Goal: Complete application form

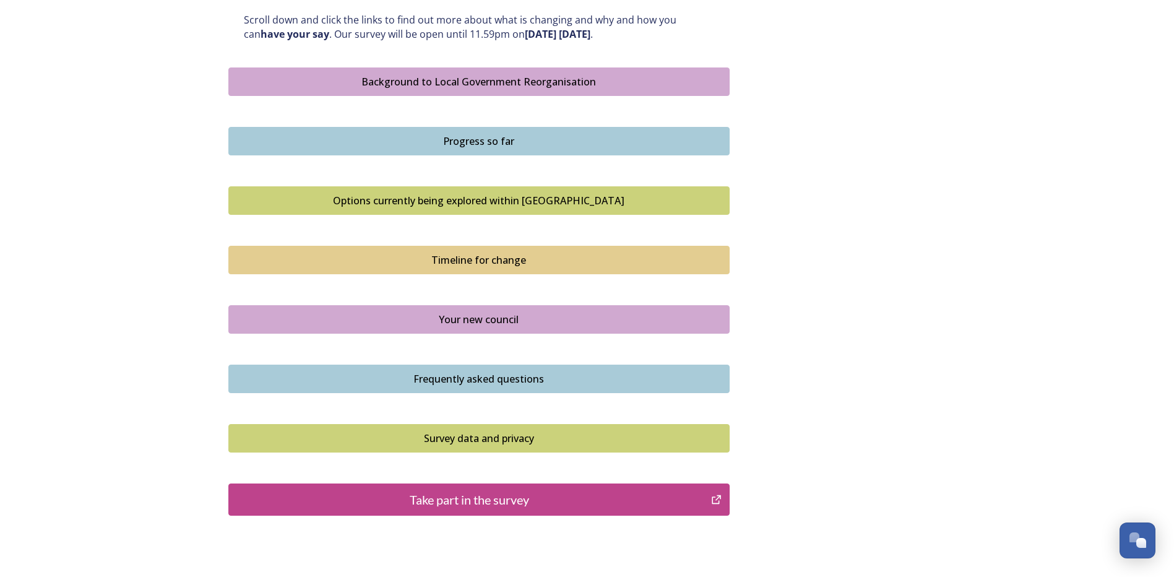
scroll to position [681, 0]
click at [473, 322] on div "Your new council" at bounding box center [479, 318] width 488 height 15
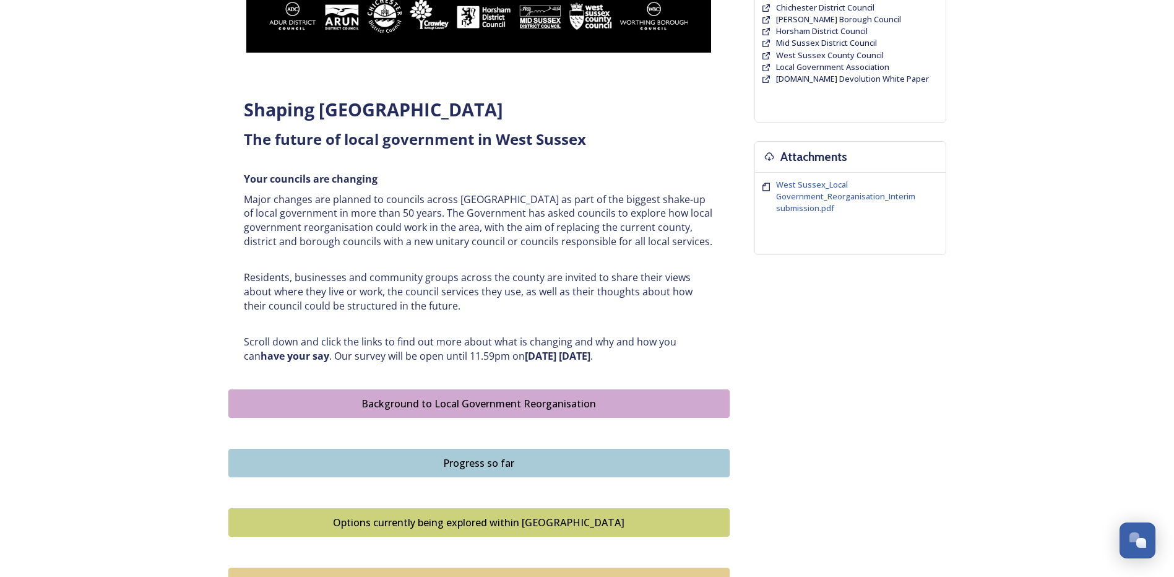
scroll to position [557, 0]
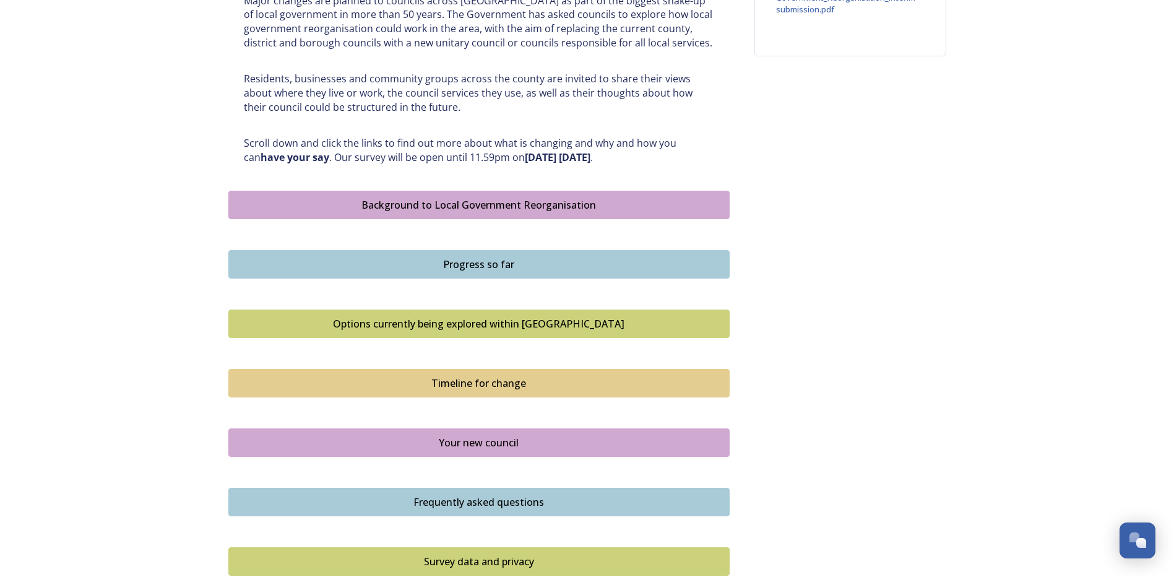
click at [471, 269] on div "Progress so far" at bounding box center [479, 264] width 488 height 15
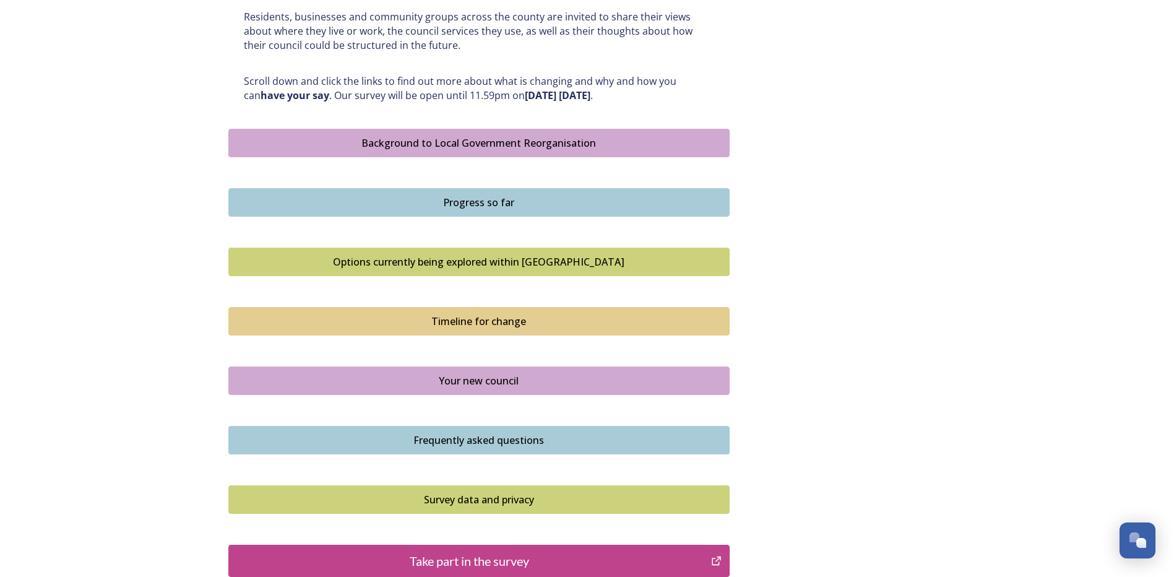
click at [502, 433] on div "Frequently asked questions" at bounding box center [479, 440] width 488 height 15
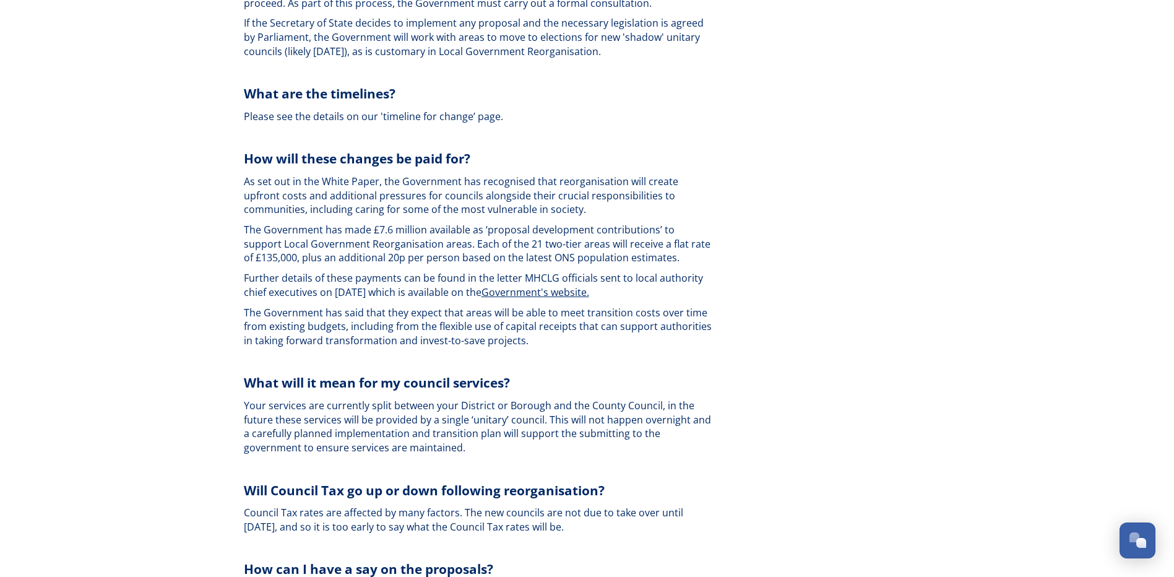
scroll to position [2537, 0]
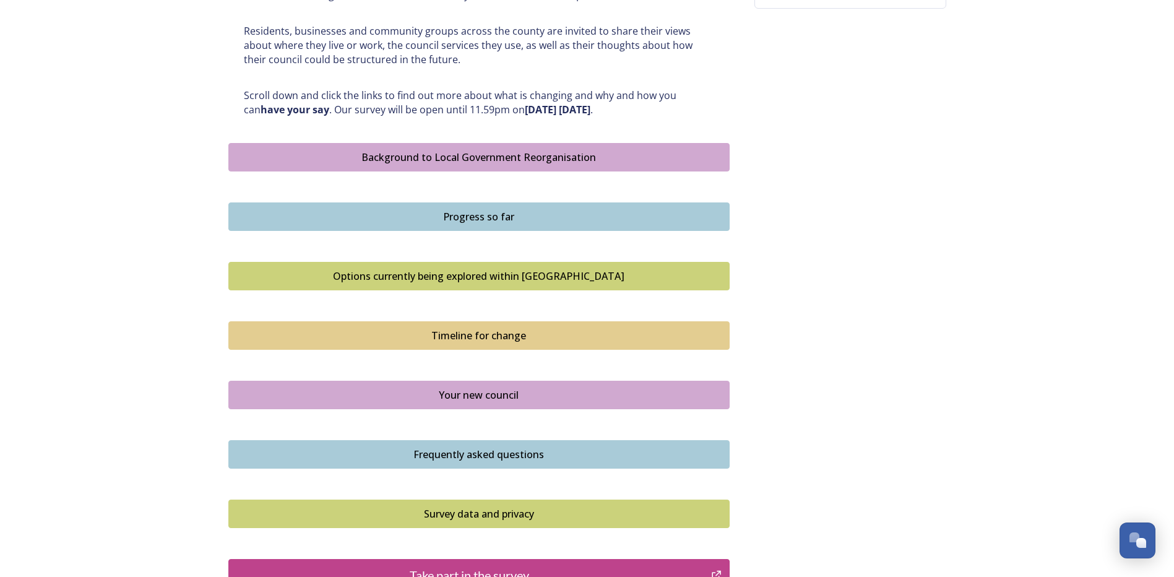
scroll to position [755, 0]
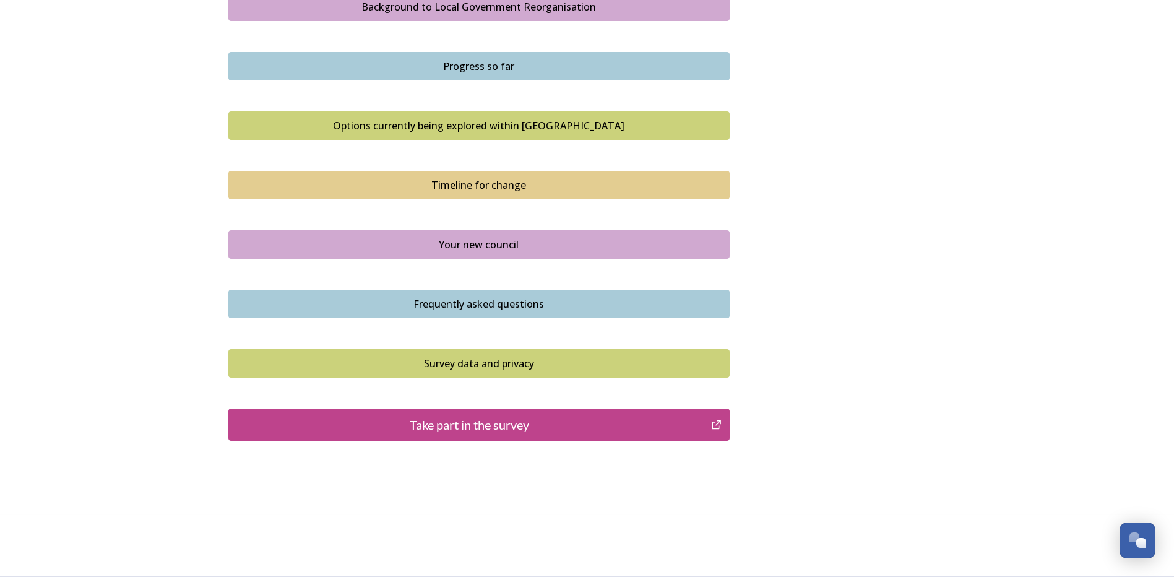
click at [493, 423] on div "Take part in the survey" at bounding box center [470, 424] width 470 height 19
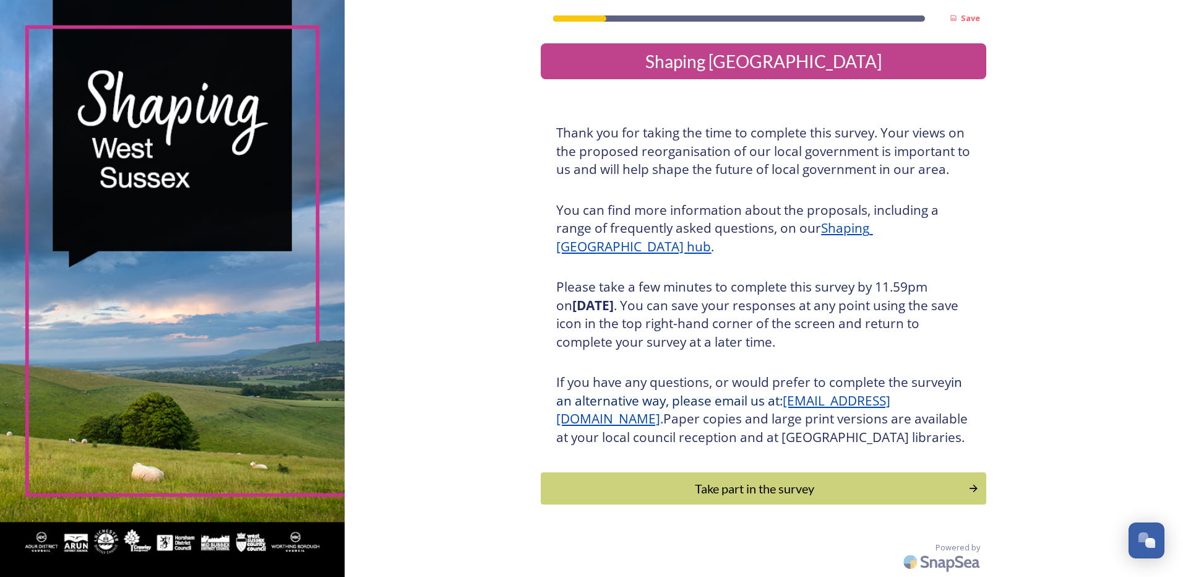
scroll to position [18, 0]
click at [753, 483] on div "Take part in the survey" at bounding box center [755, 488] width 418 height 19
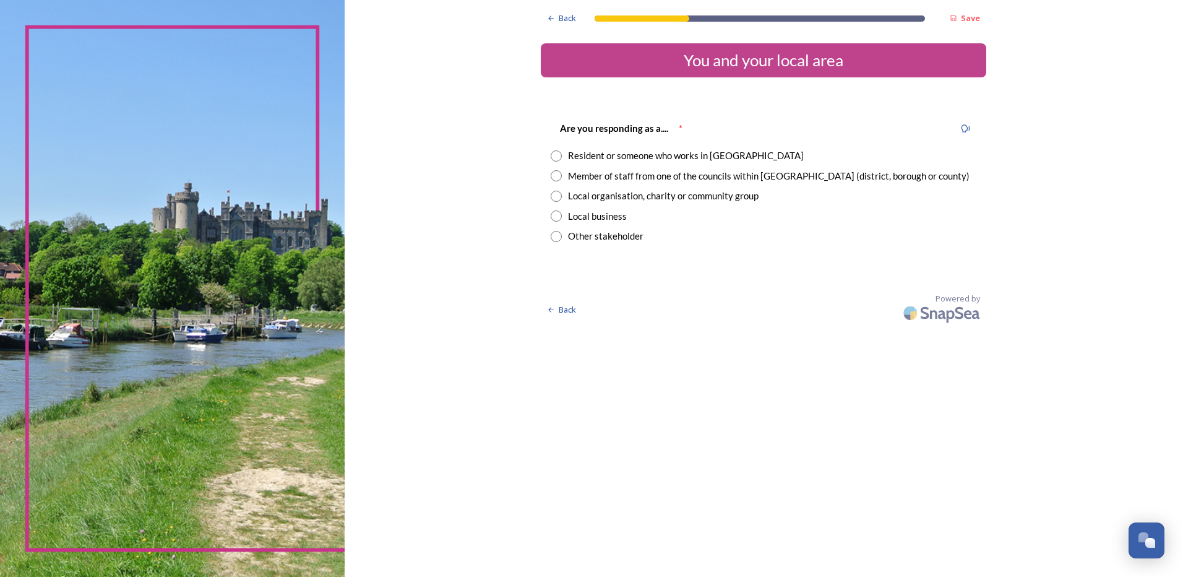
click at [558, 156] on input "radio" at bounding box center [556, 155] width 11 height 11
radio input "true"
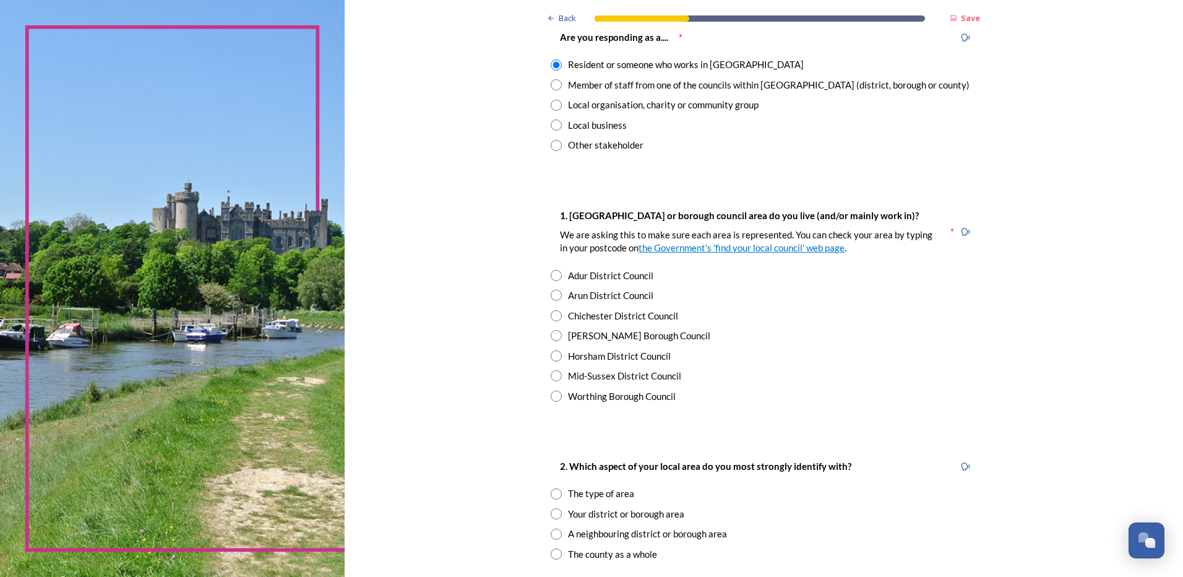
scroll to position [124, 0]
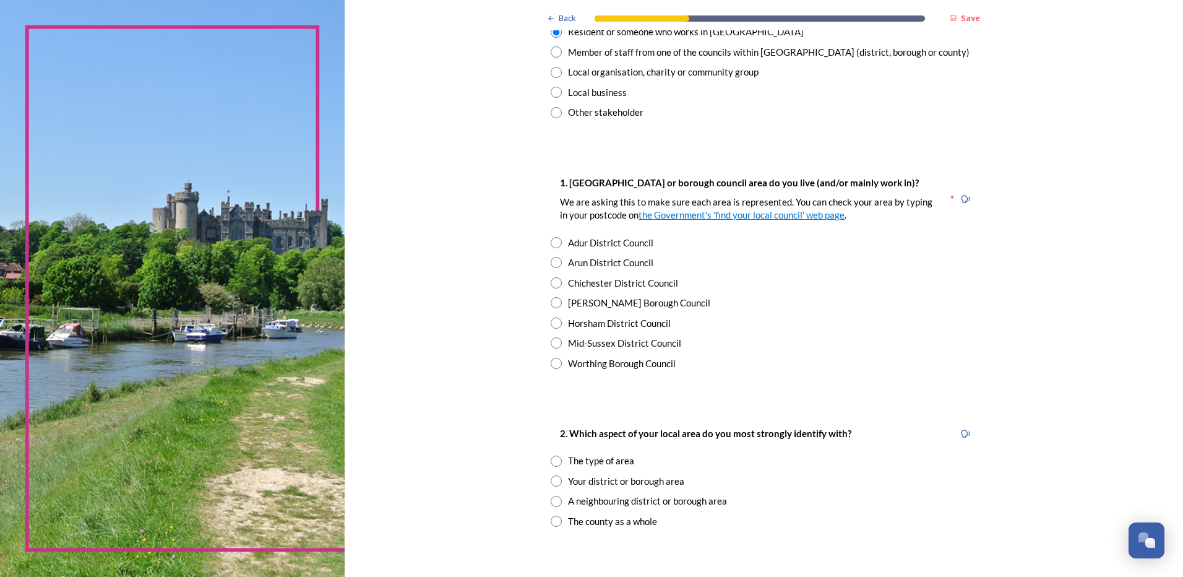
click at [551, 283] on input "radio" at bounding box center [556, 282] width 11 height 11
click at [553, 282] on input "radio" at bounding box center [556, 282] width 11 height 11
radio input "true"
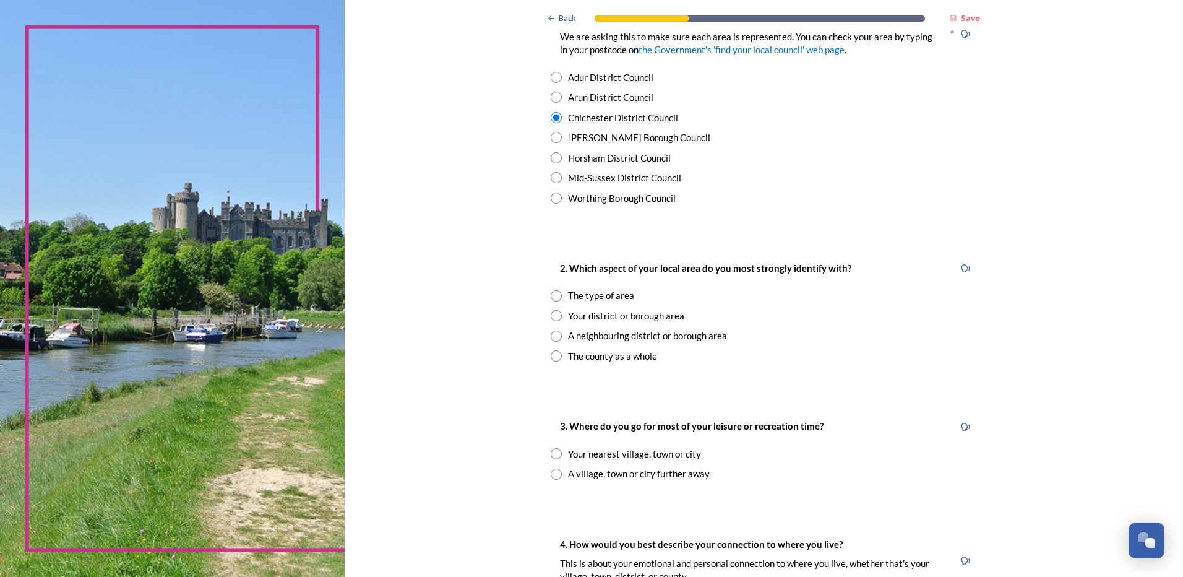
scroll to position [309, 0]
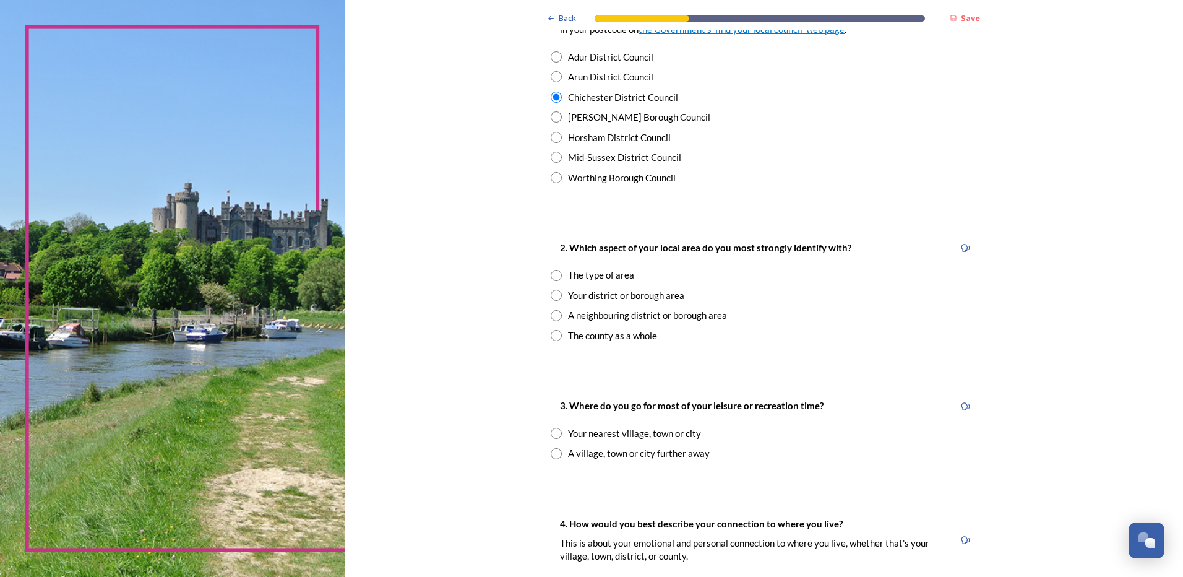
click at [551, 295] on input "radio" at bounding box center [556, 295] width 11 height 11
radio input "true"
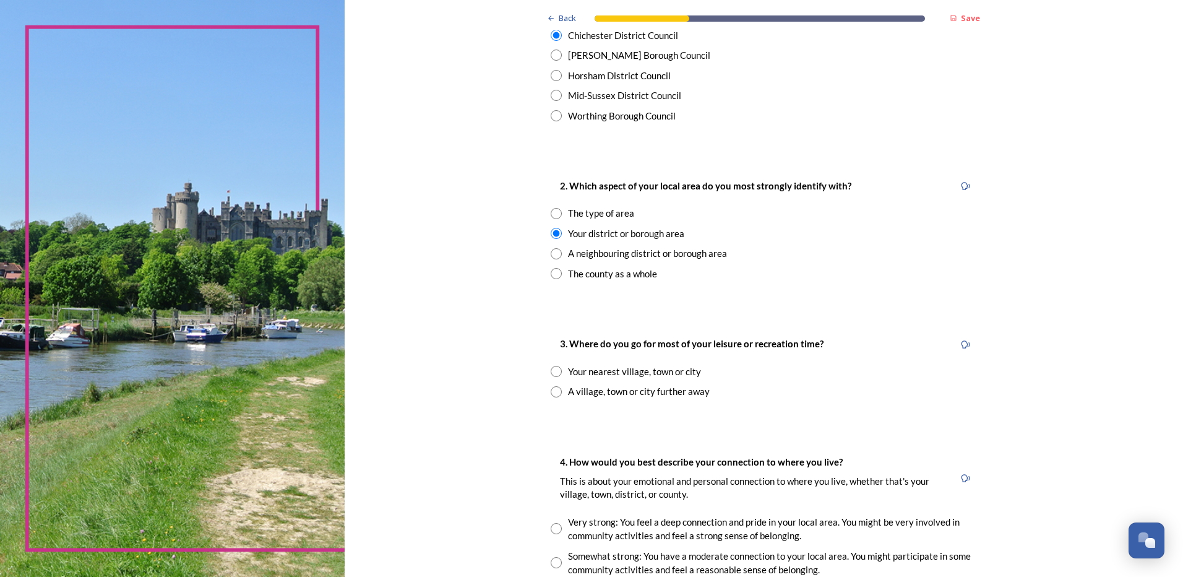
scroll to position [433, 0]
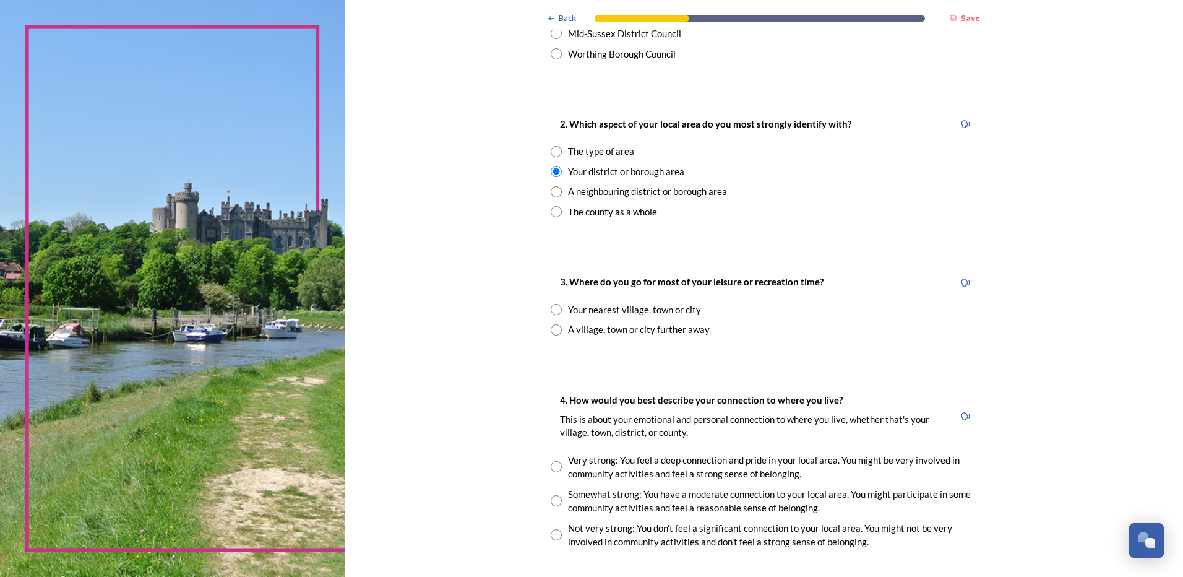
click at [554, 333] on input "radio" at bounding box center [556, 329] width 11 height 11
radio input "true"
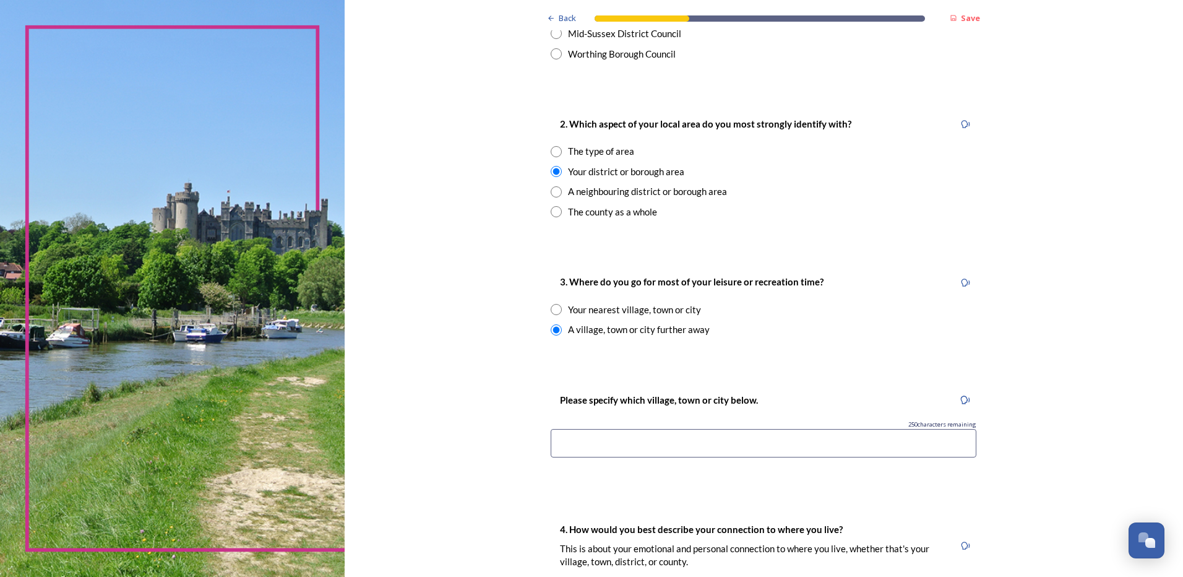
scroll to position [495, 0]
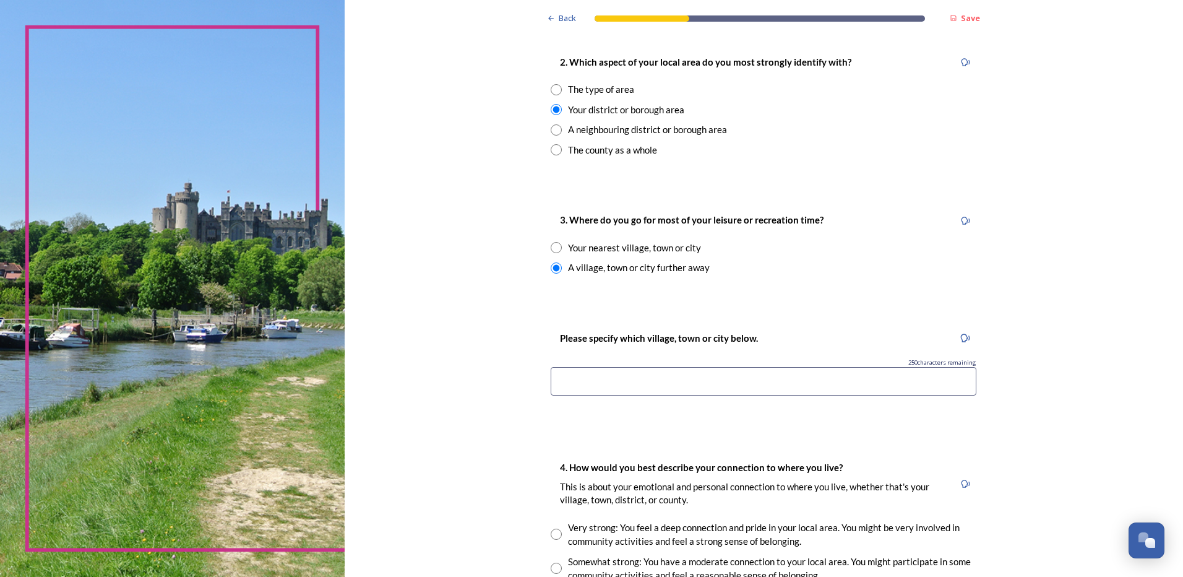
click at [553, 248] on input "radio" at bounding box center [556, 247] width 11 height 11
radio input "true"
click at [569, 386] on input at bounding box center [764, 381] width 426 height 28
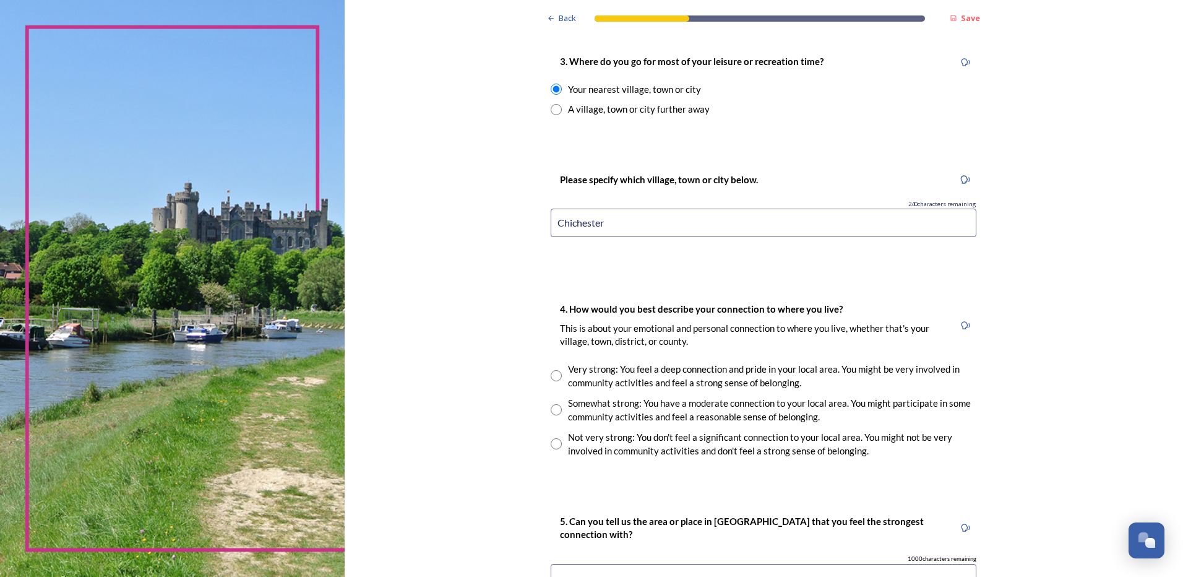
scroll to position [681, 0]
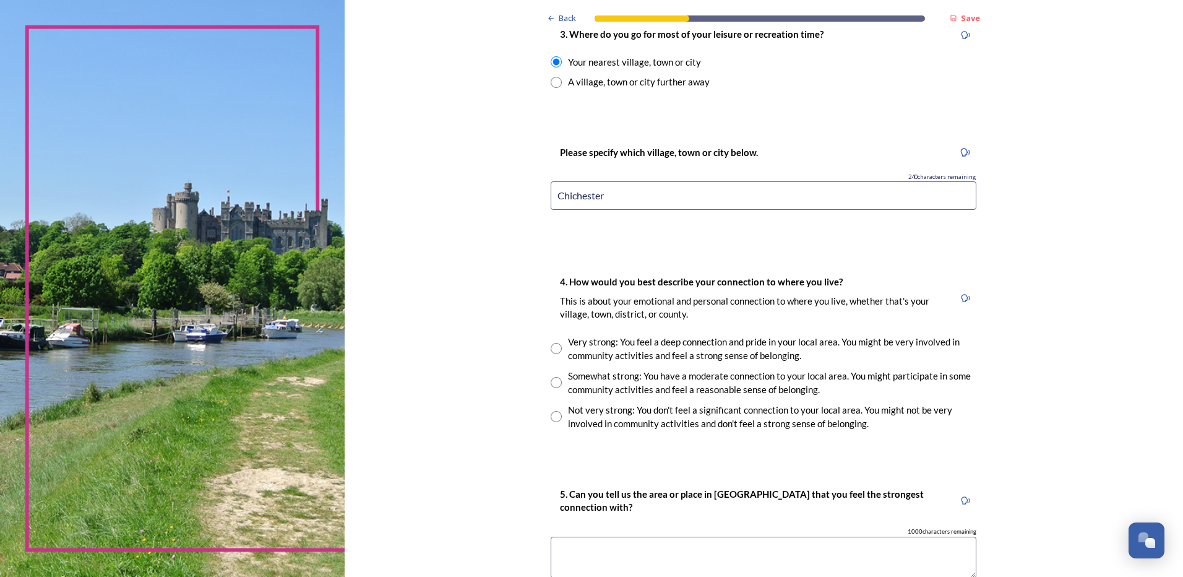
type input "Chichester"
click at [552, 382] on input "radio" at bounding box center [556, 382] width 11 height 11
radio input "true"
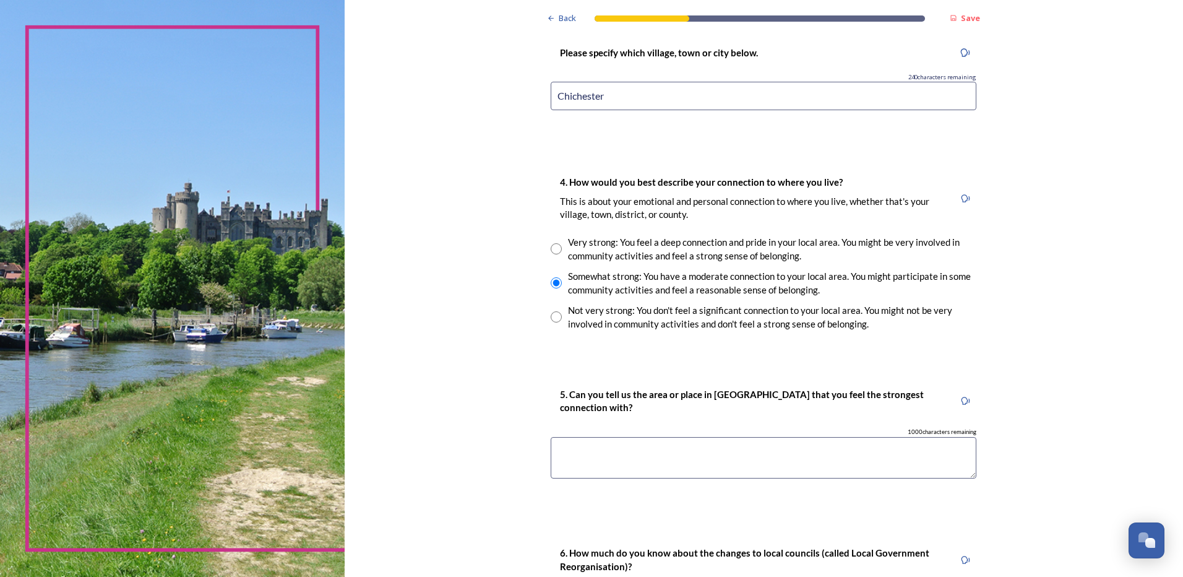
scroll to position [804, 0]
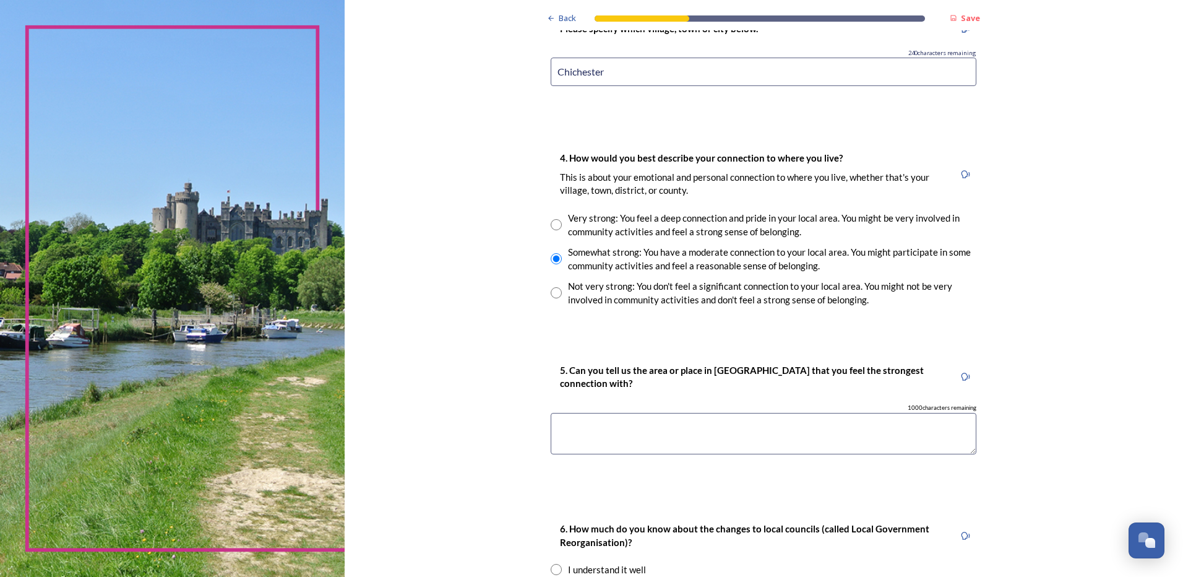
click at [572, 428] on textarea at bounding box center [764, 433] width 426 height 41
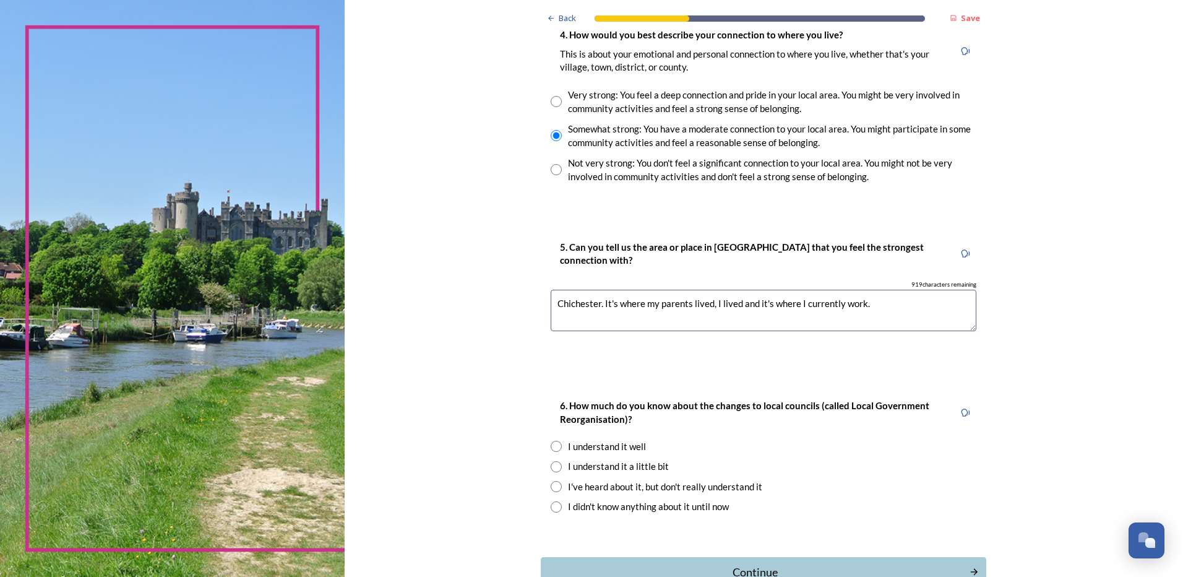
scroll to position [928, 0]
click at [715, 303] on textarea "Chichester. It's where my parents lived, I lived and it's where I currently wor…" at bounding box center [764, 309] width 426 height 41
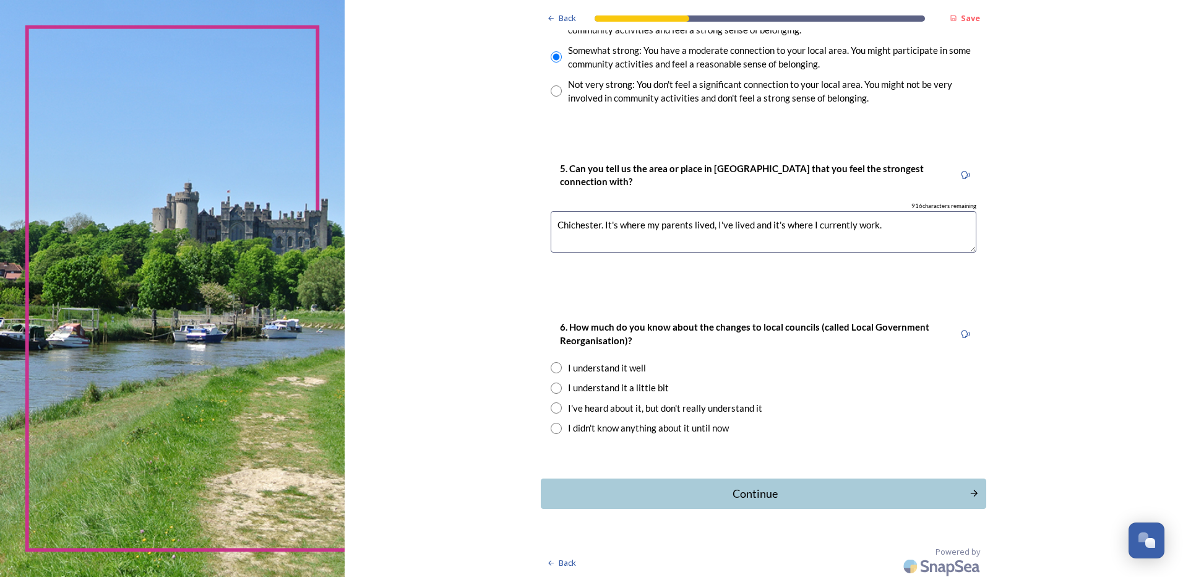
scroll to position [1010, 0]
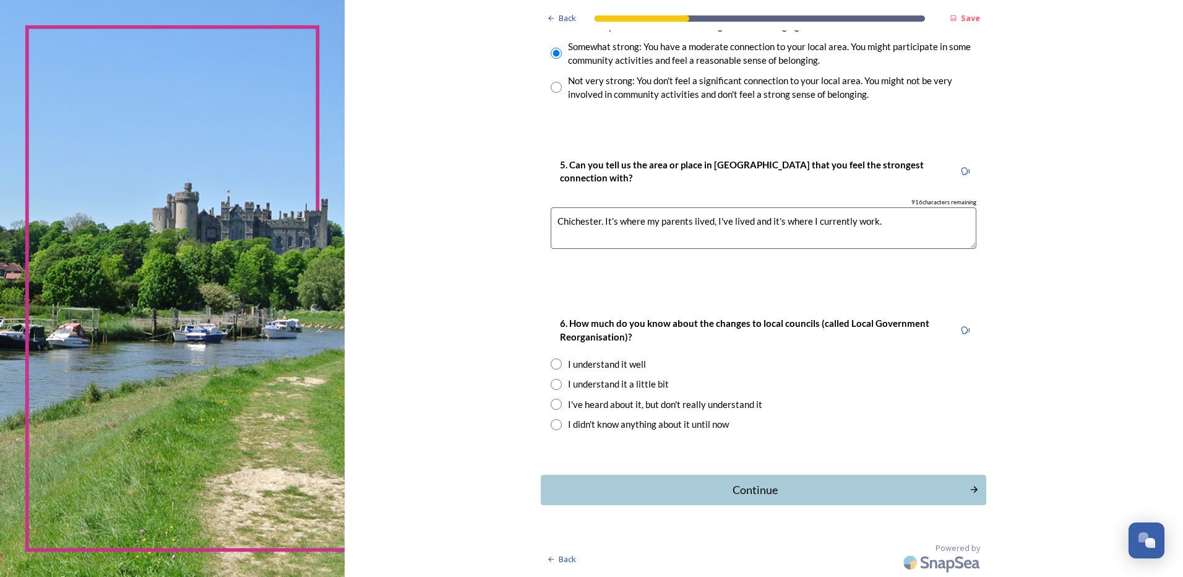
type textarea "Chichester. It's where my parents lived, I've lived and it's where I currently …"
click at [552, 382] on input "radio" at bounding box center [556, 384] width 11 height 11
radio input "true"
click at [749, 496] on div "Continue" at bounding box center [755, 489] width 419 height 17
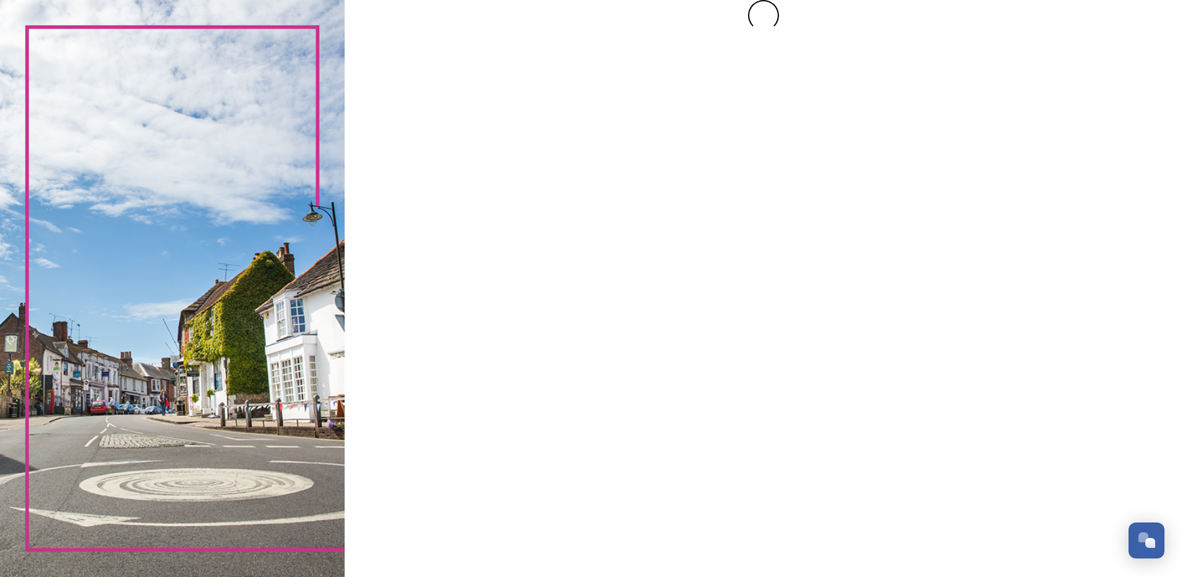
scroll to position [0, 0]
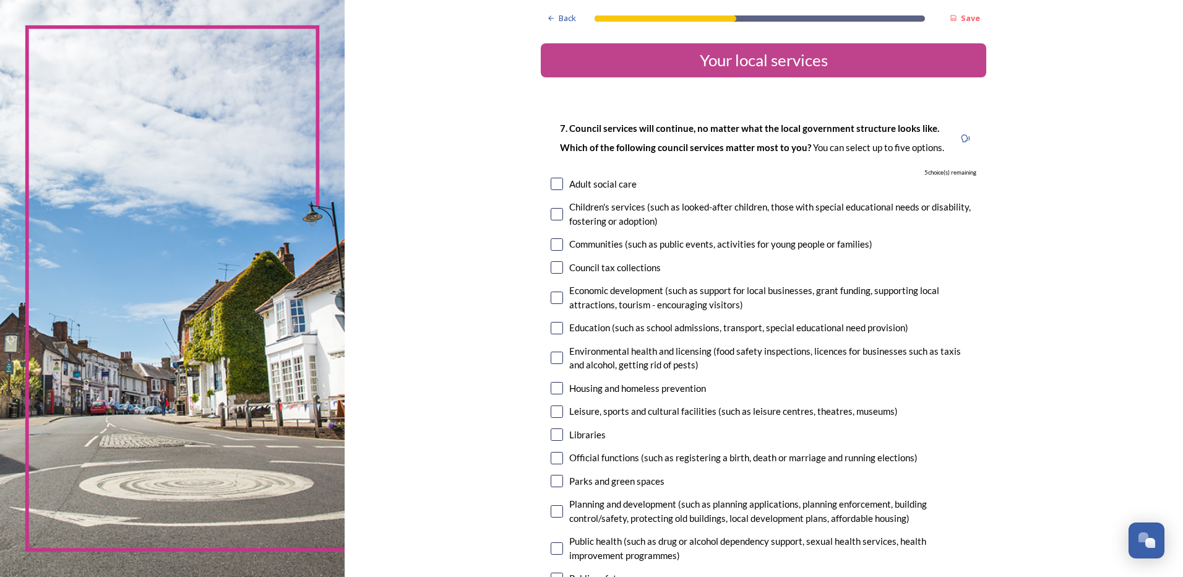
click at [553, 185] on input "checkbox" at bounding box center [557, 184] width 12 height 12
checkbox input "true"
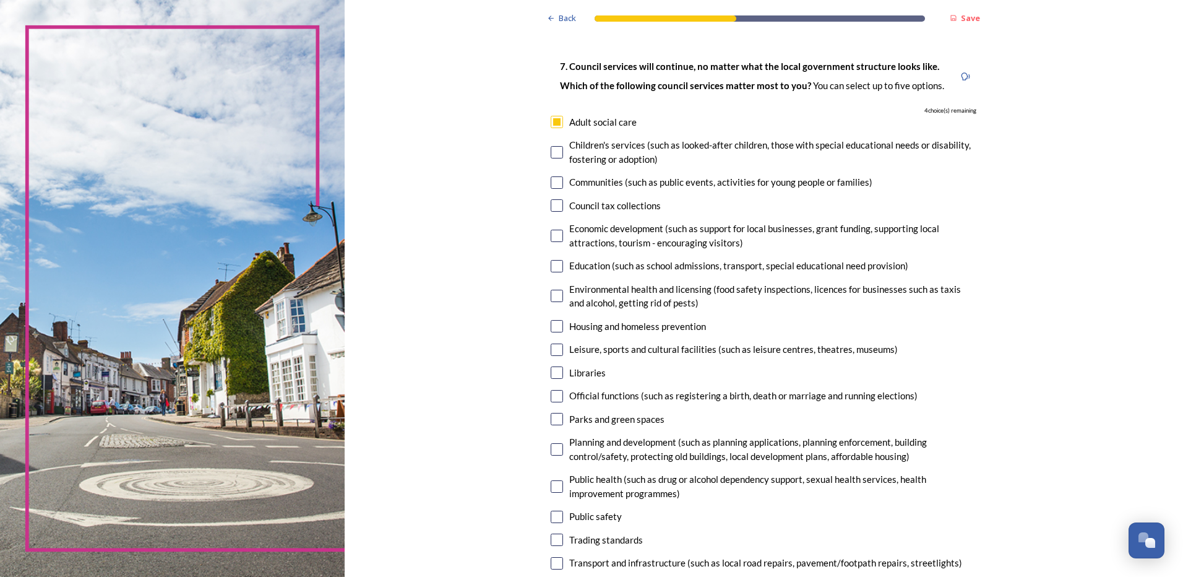
click at [551, 269] on input "checkbox" at bounding box center [557, 266] width 12 height 12
checkbox input "true"
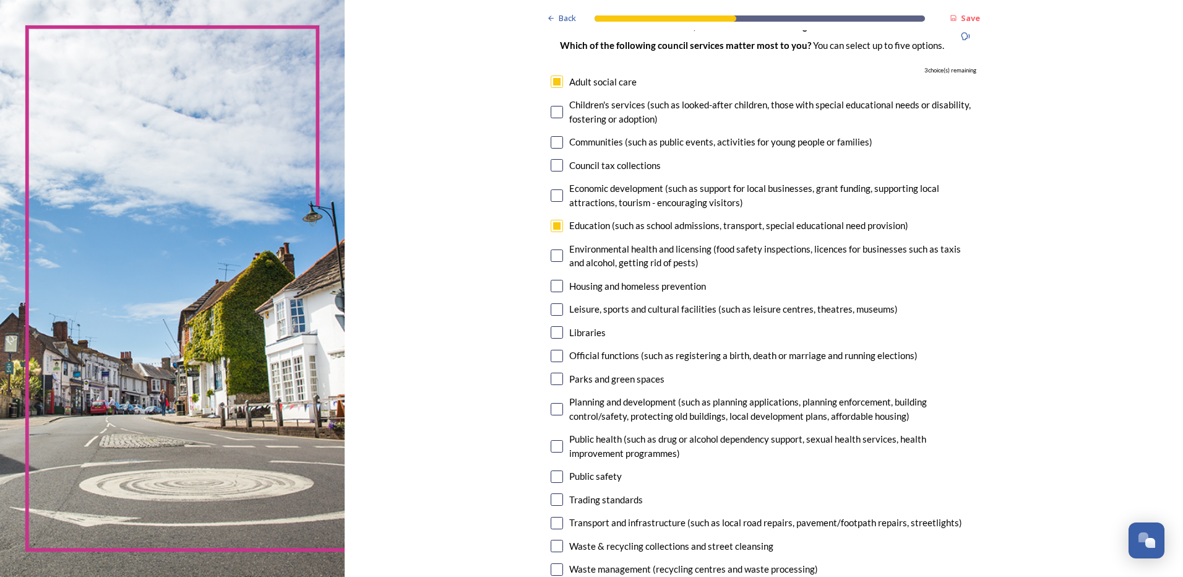
scroll to position [124, 0]
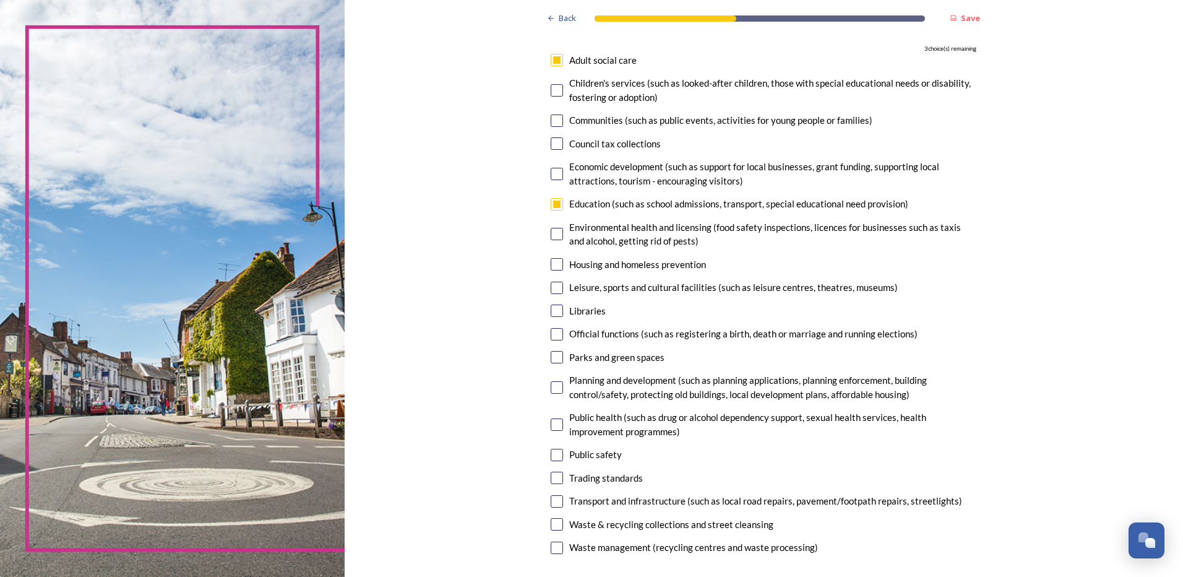
click at [555, 289] on input "checkbox" at bounding box center [557, 288] width 12 height 12
checkbox input "true"
click at [556, 356] on input "checkbox" at bounding box center [557, 357] width 12 height 12
checkbox input "true"
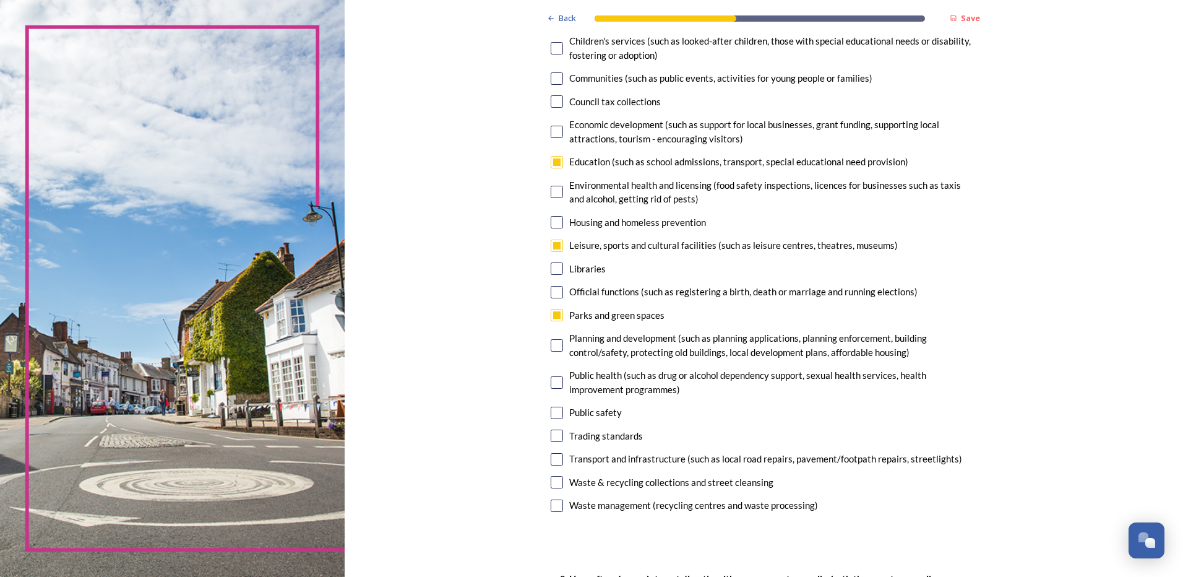
scroll to position [186, 0]
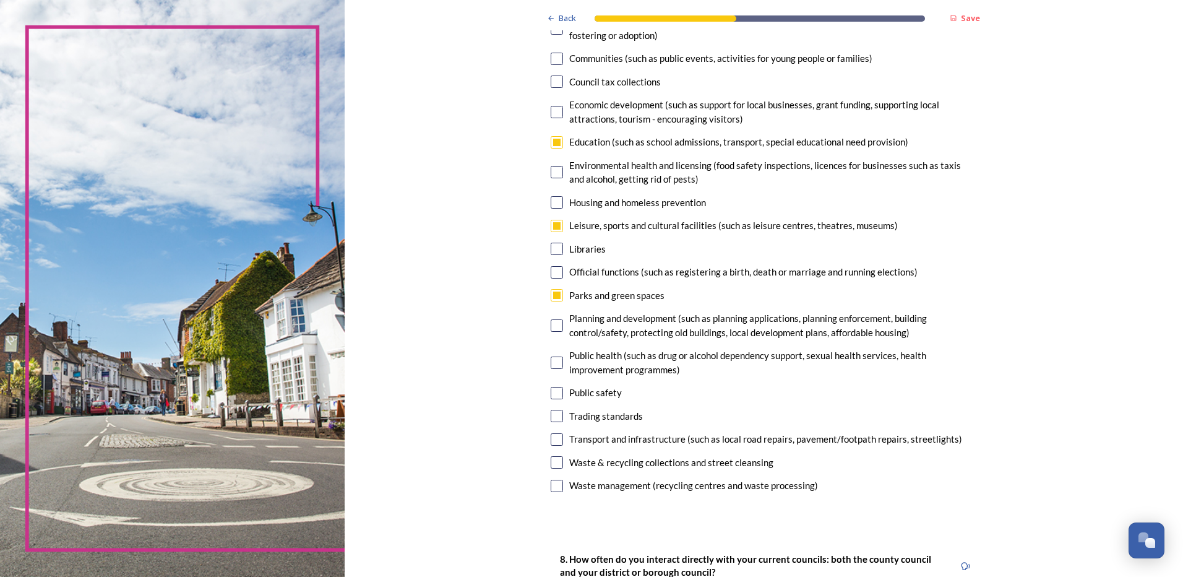
click at [551, 438] on input "checkbox" at bounding box center [557, 439] width 12 height 12
checkbox input "true"
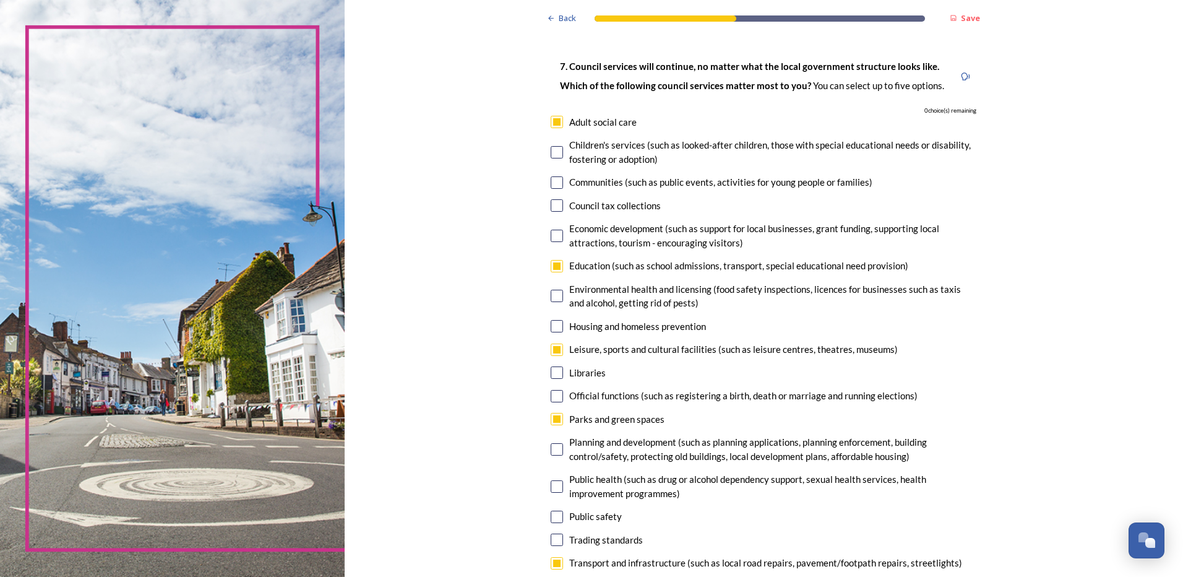
scroll to position [124, 0]
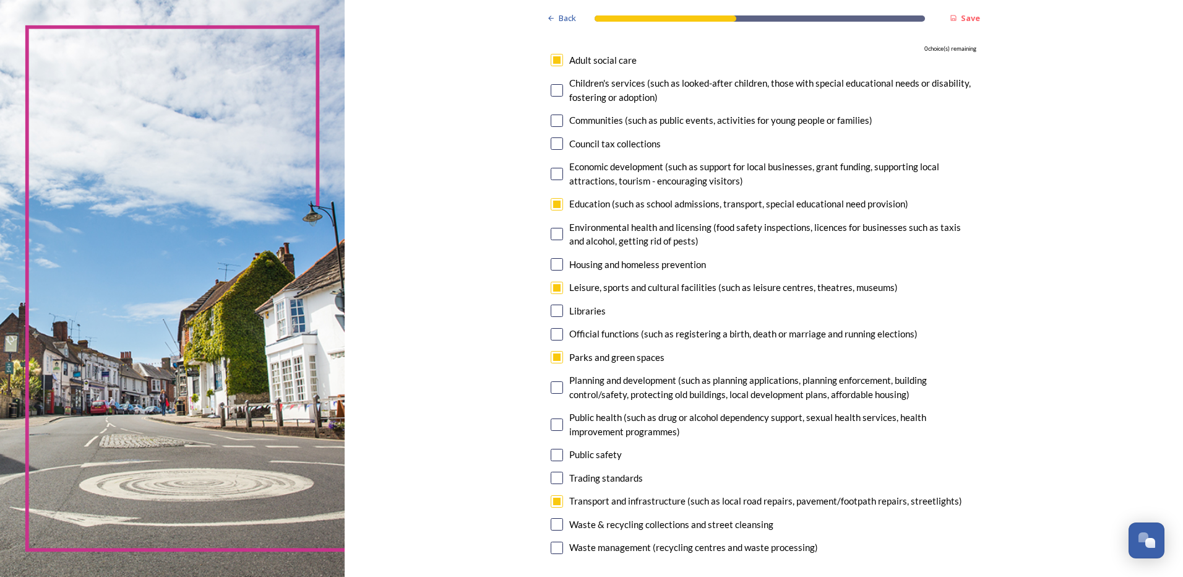
click at [555, 205] on input "checkbox" at bounding box center [557, 204] width 12 height 12
checkbox input "false"
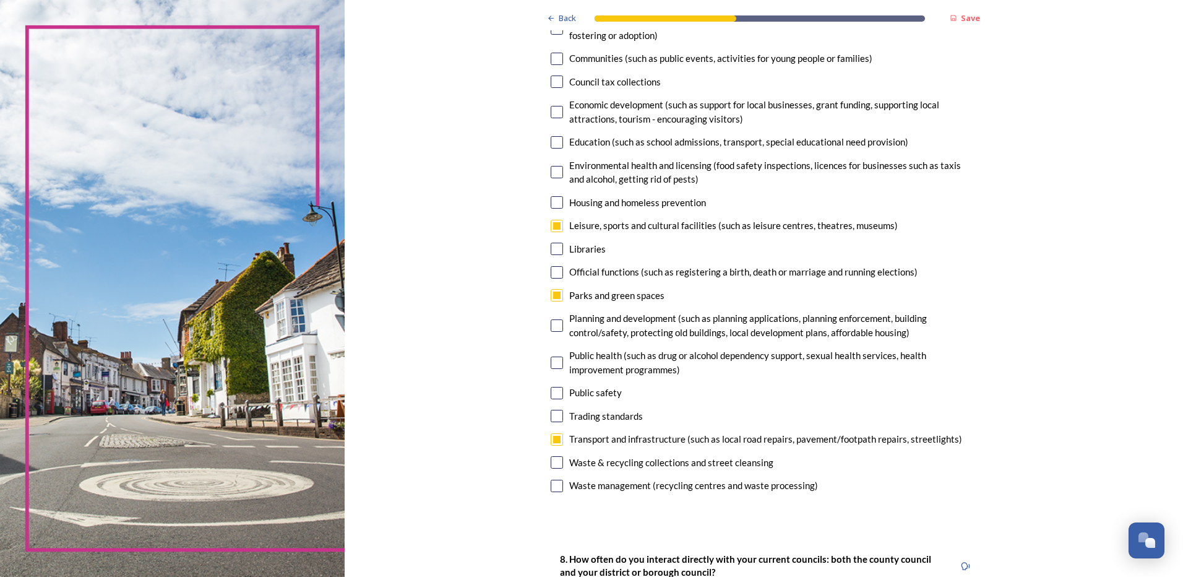
scroll to position [248, 0]
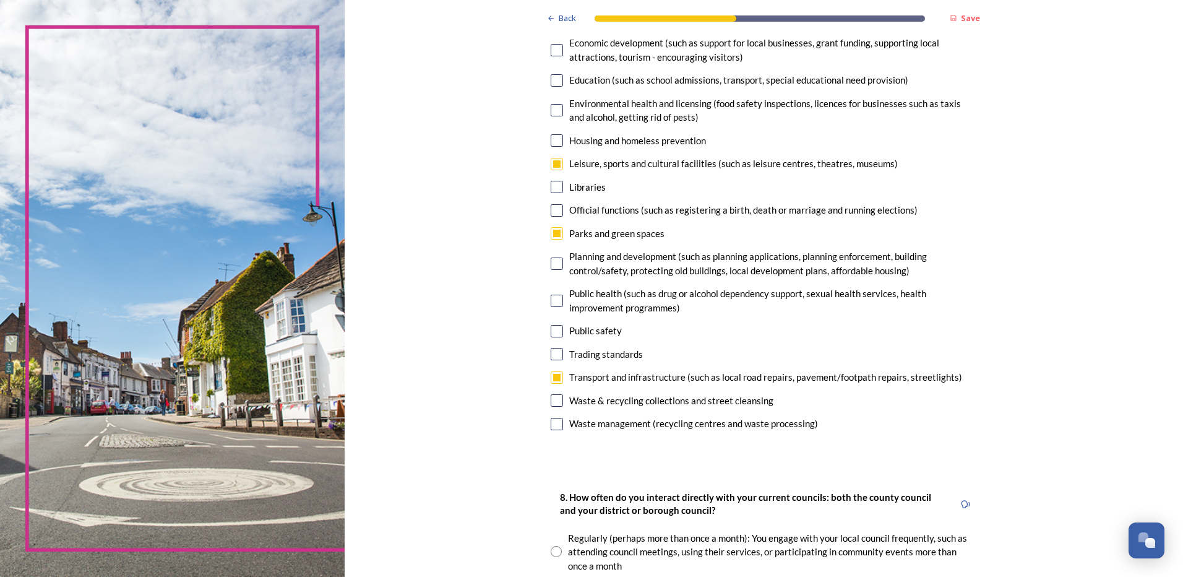
click at [551, 333] on input "checkbox" at bounding box center [557, 331] width 12 height 12
checkbox input "true"
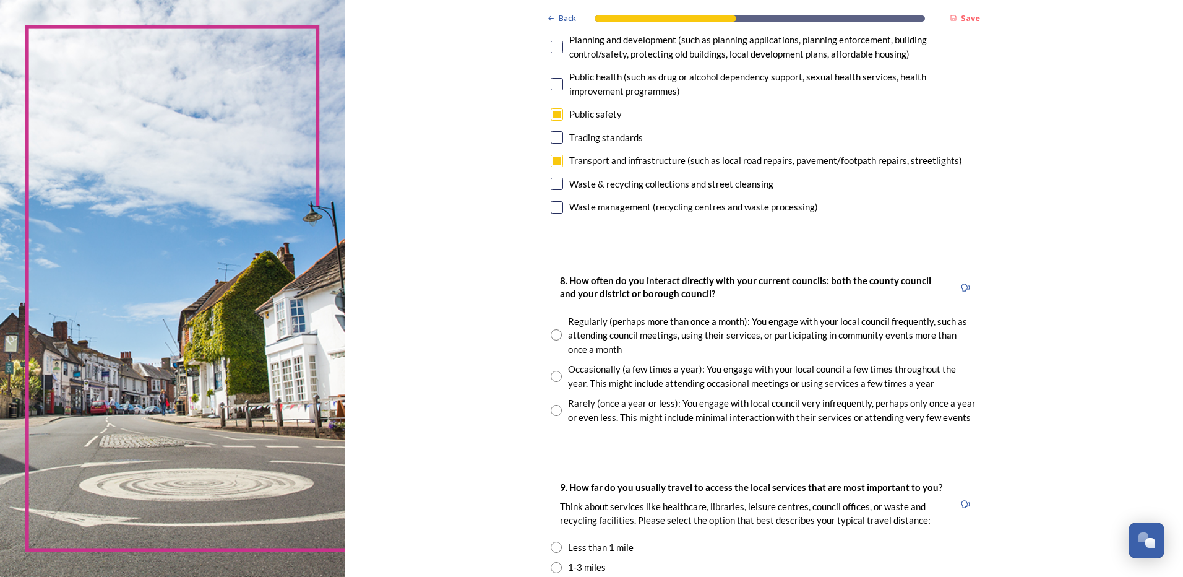
scroll to position [495, 0]
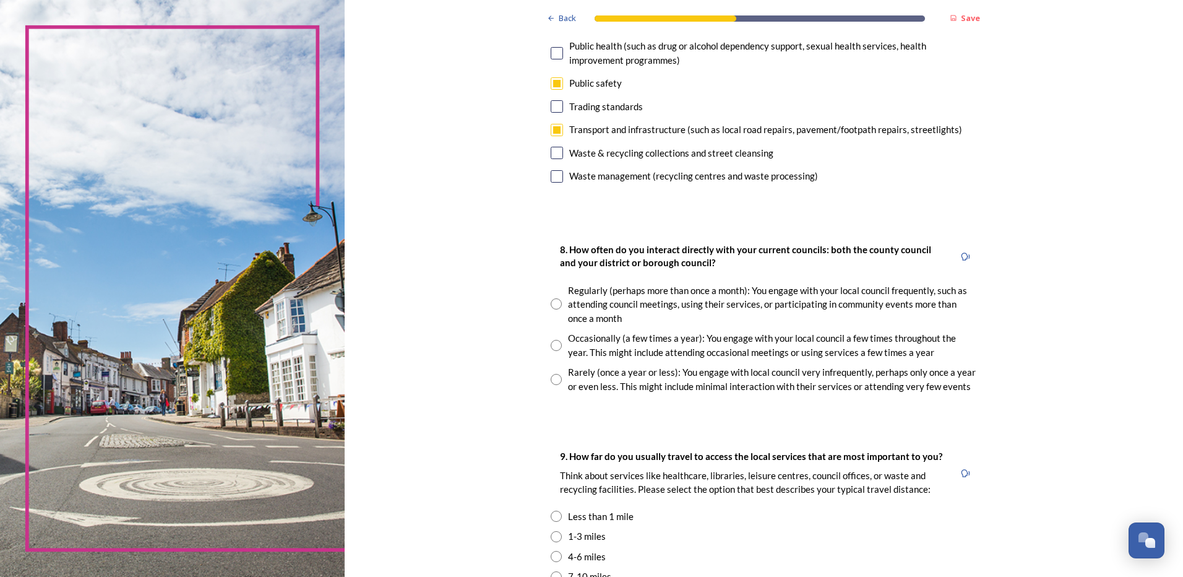
click at [554, 345] on input "radio" at bounding box center [556, 345] width 11 height 11
radio input "true"
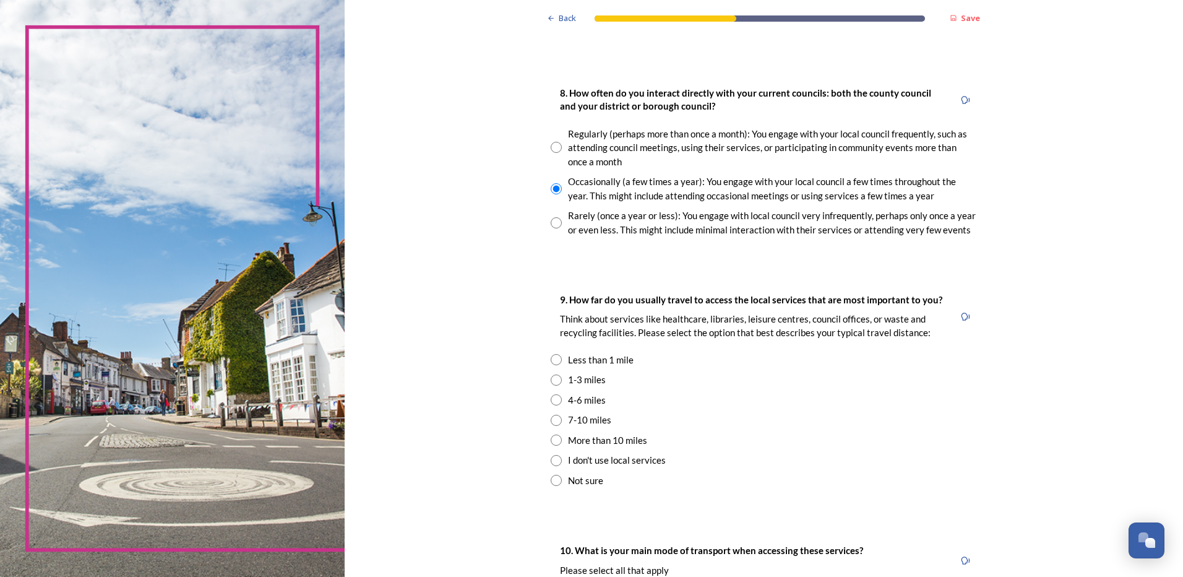
scroll to position [681, 0]
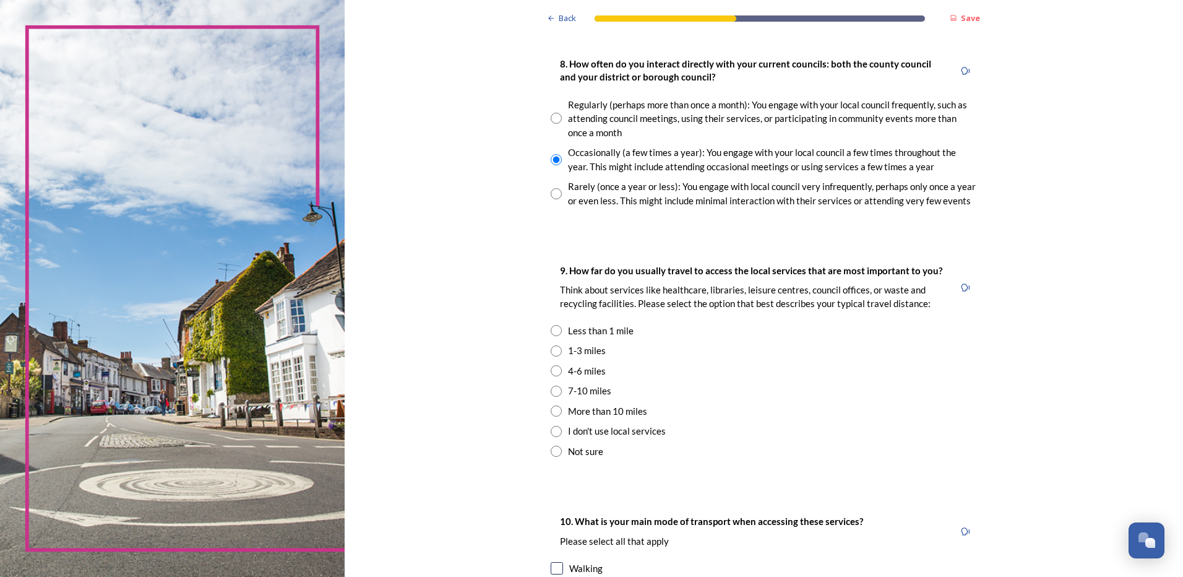
click at [551, 352] on input "radio" at bounding box center [556, 350] width 11 height 11
radio input "true"
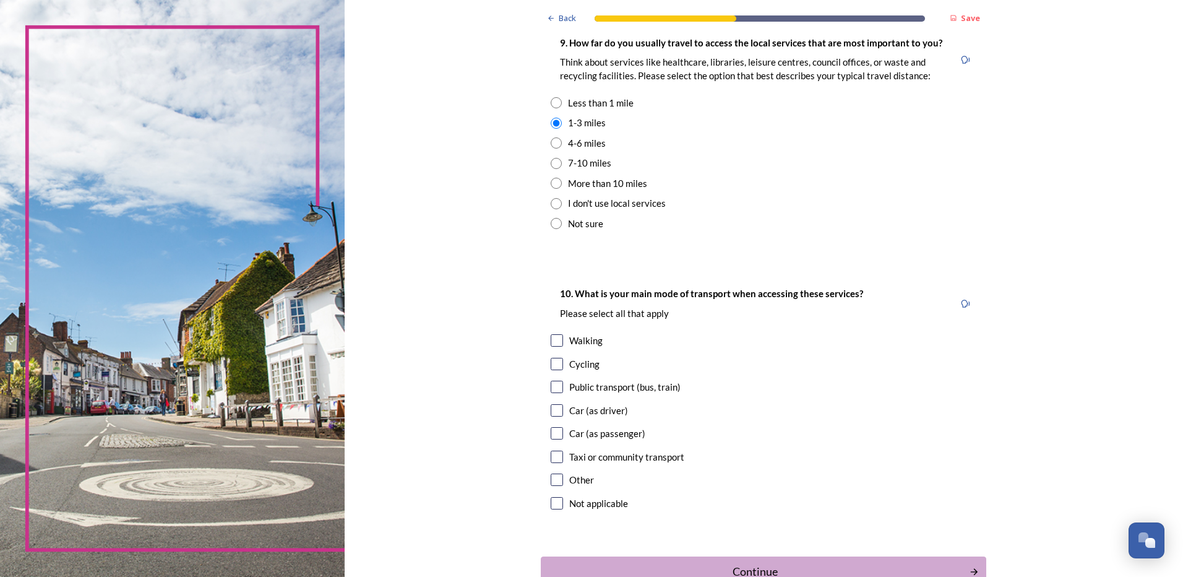
scroll to position [928, 0]
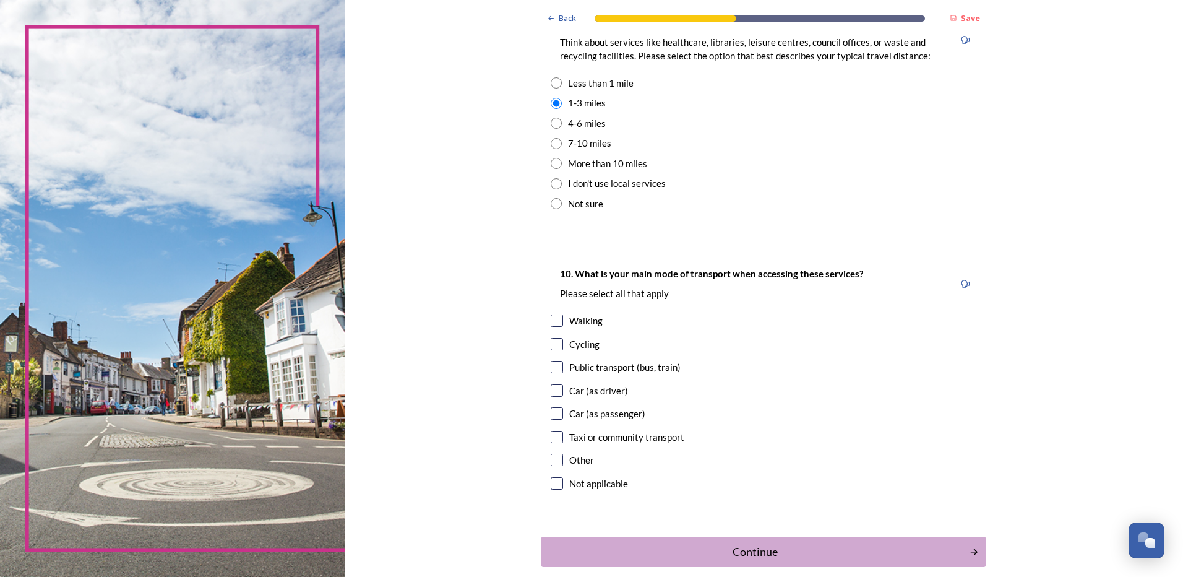
click at [554, 412] on input "checkbox" at bounding box center [557, 413] width 12 height 12
checkbox input "true"
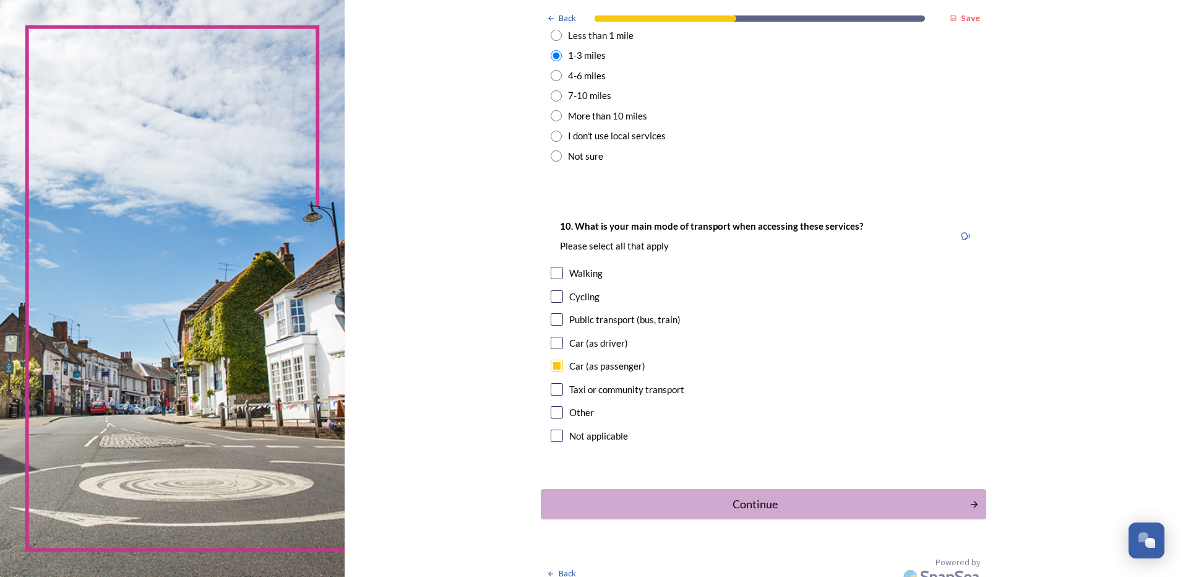
scroll to position [990, 0]
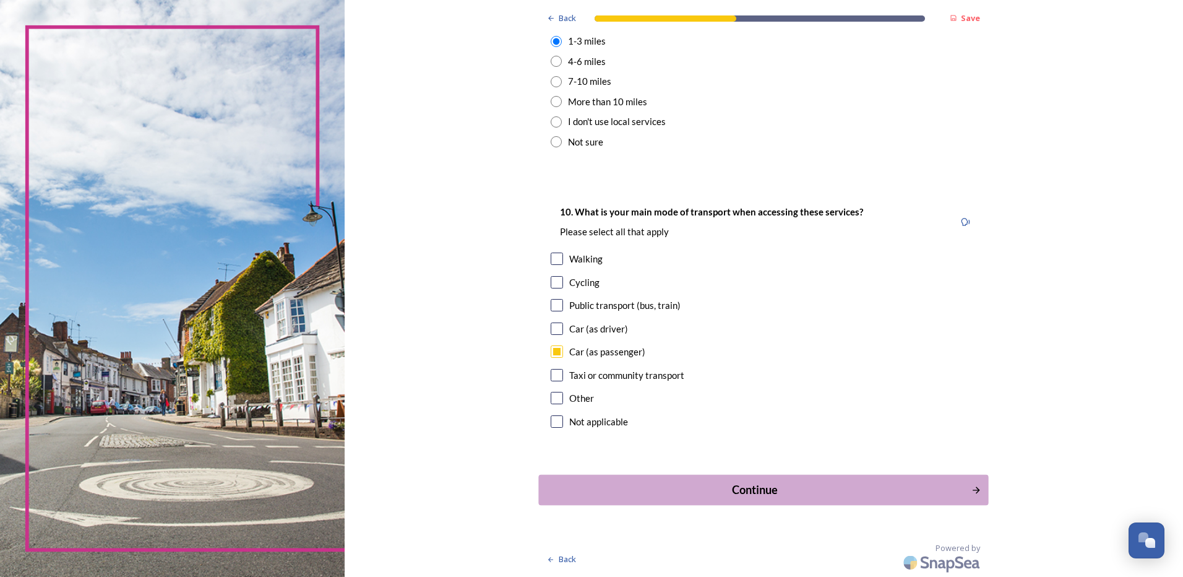
click at [764, 493] on div "Continue" at bounding box center [755, 489] width 419 height 17
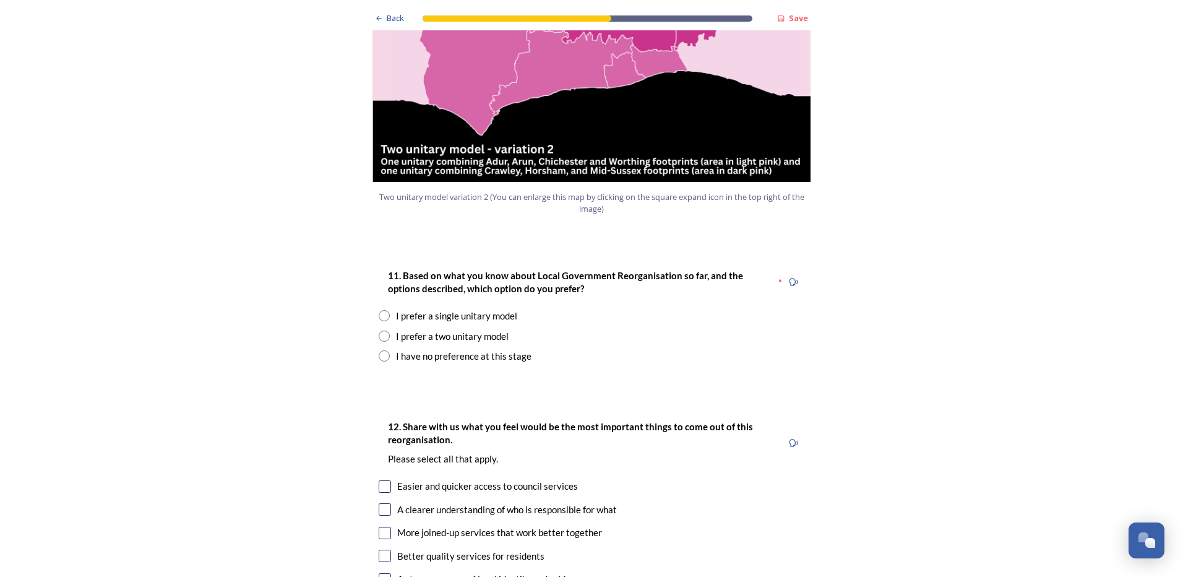
scroll to position [1485, 0]
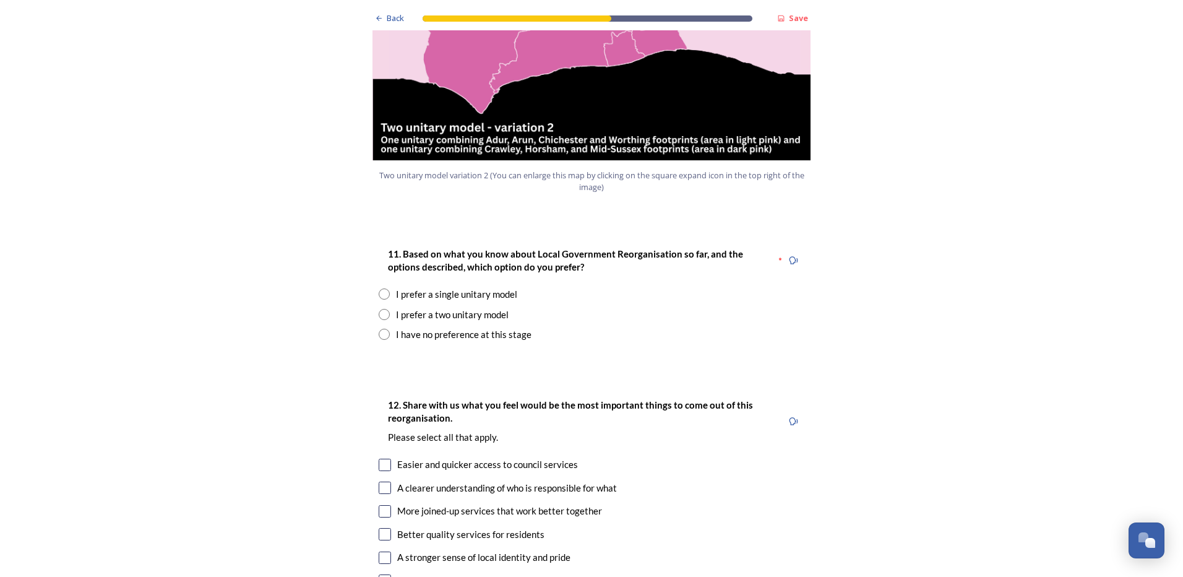
click at [379, 288] on input "radio" at bounding box center [384, 293] width 11 height 11
radio input "true"
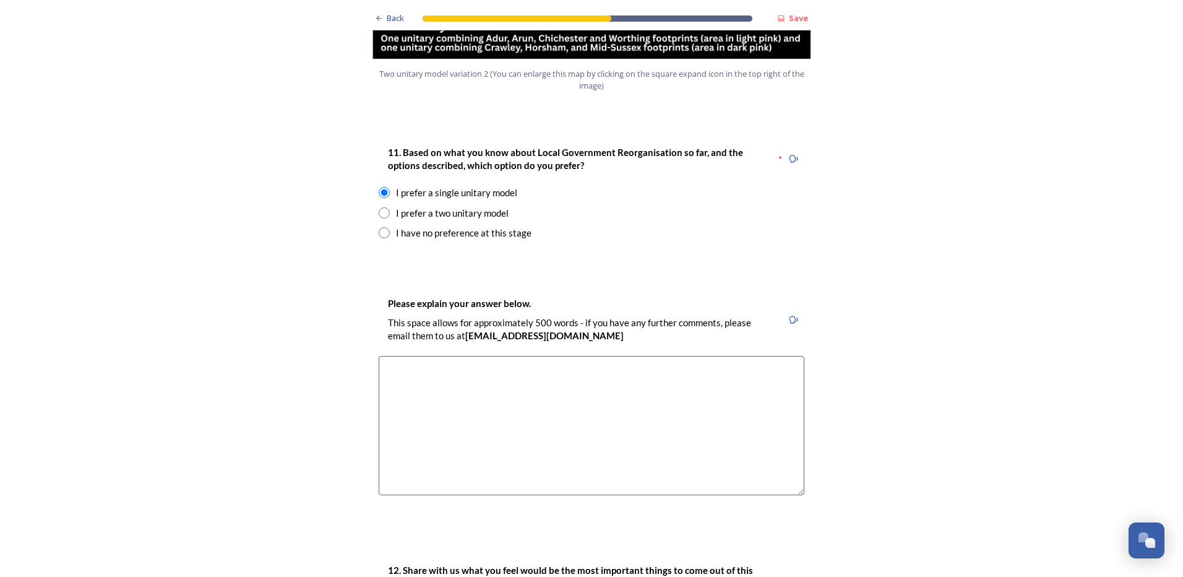
scroll to position [1609, 0]
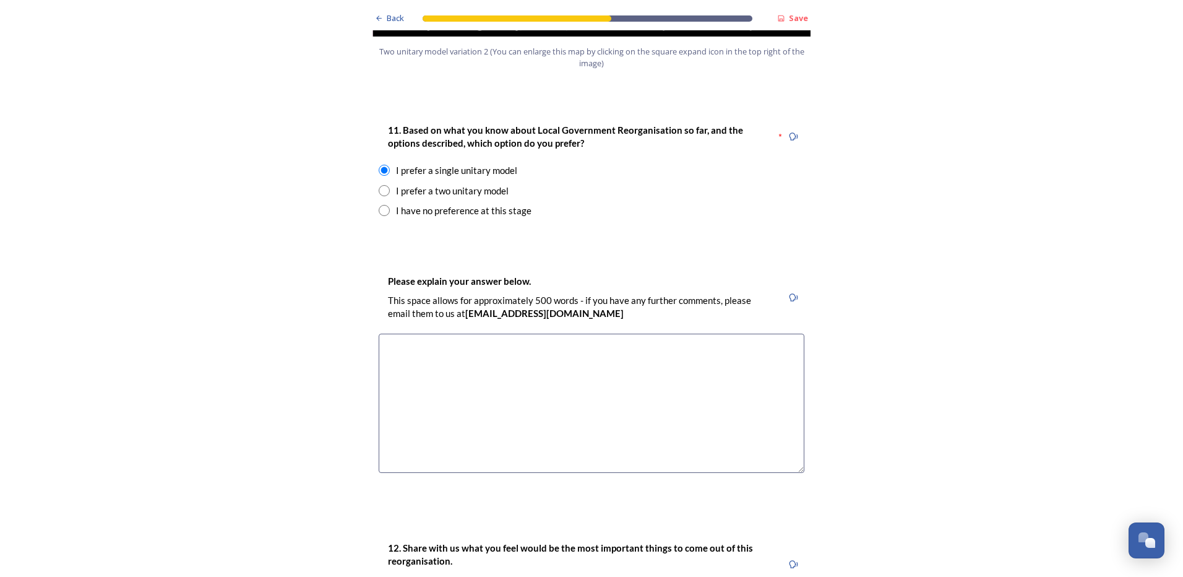
click at [432, 334] on textarea at bounding box center [592, 403] width 426 height 139
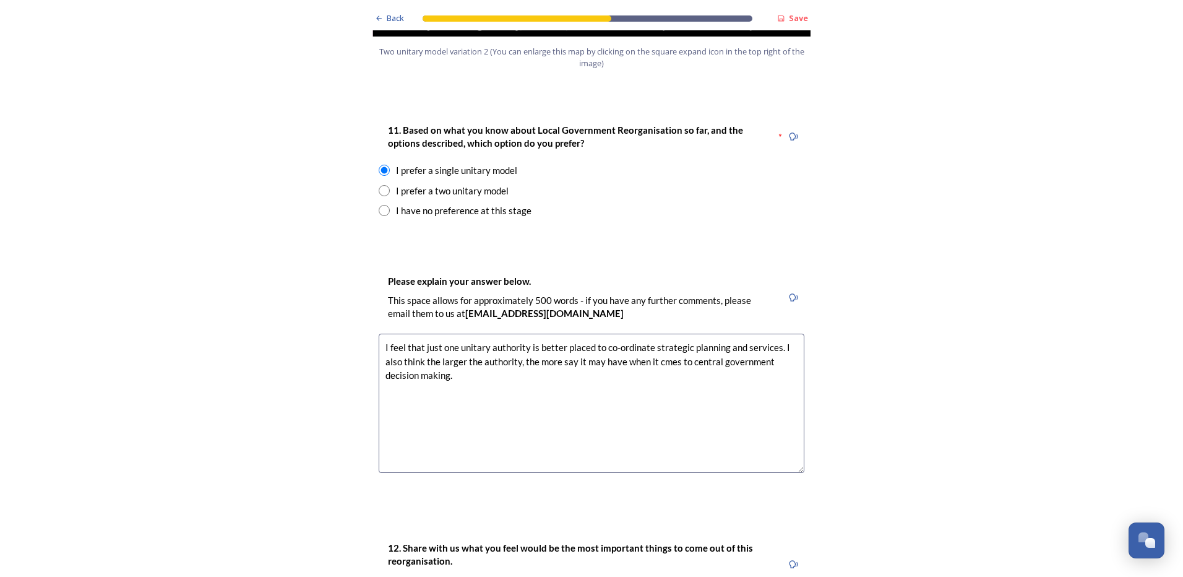
click at [657, 334] on textarea "I feel that just one unitary authority is better placed to co-ordinate strategi…" at bounding box center [592, 403] width 426 height 139
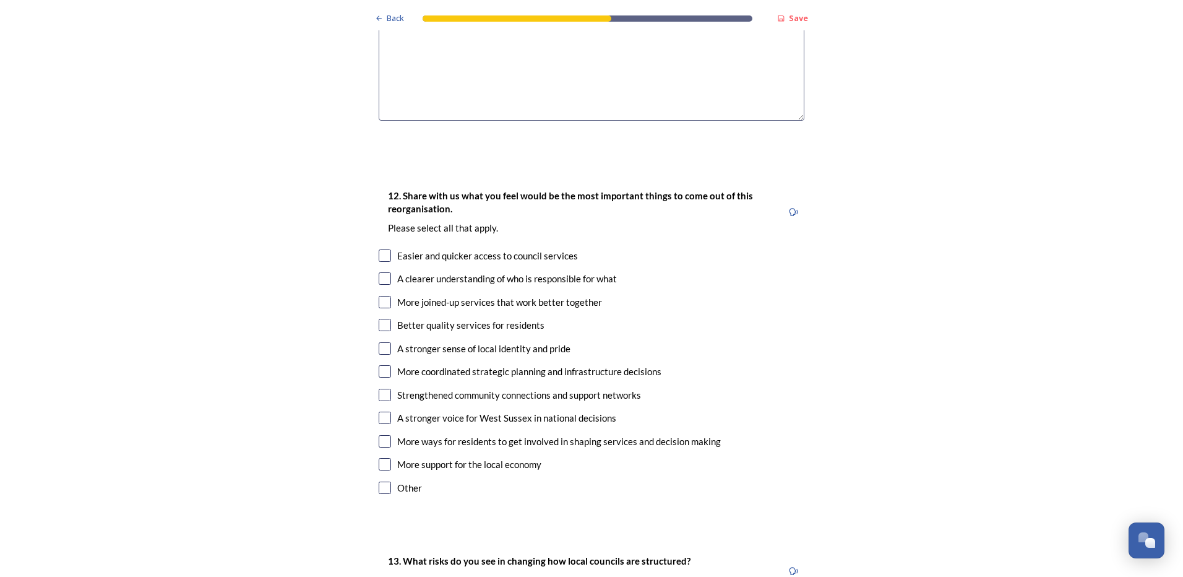
scroll to position [1980, 0]
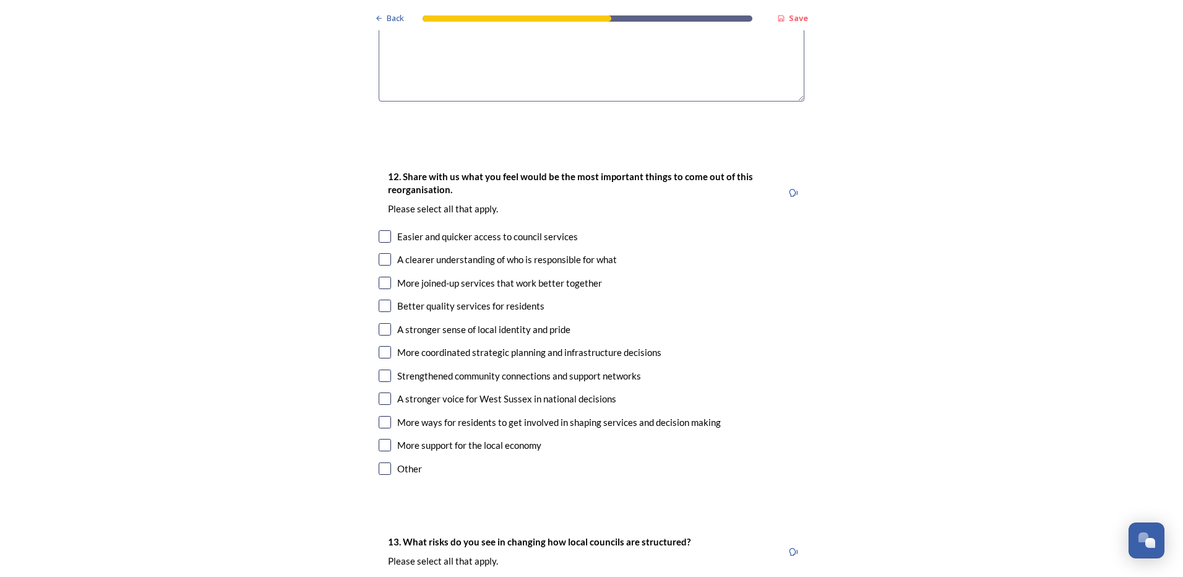
type textarea "I feel that just one unitary authority is better placed to co-ordinate strategi…"
click at [381, 230] on input "checkbox" at bounding box center [385, 236] width 12 height 12
checkbox input "true"
click at [382, 253] on input "checkbox" at bounding box center [385, 259] width 12 height 12
checkbox input "true"
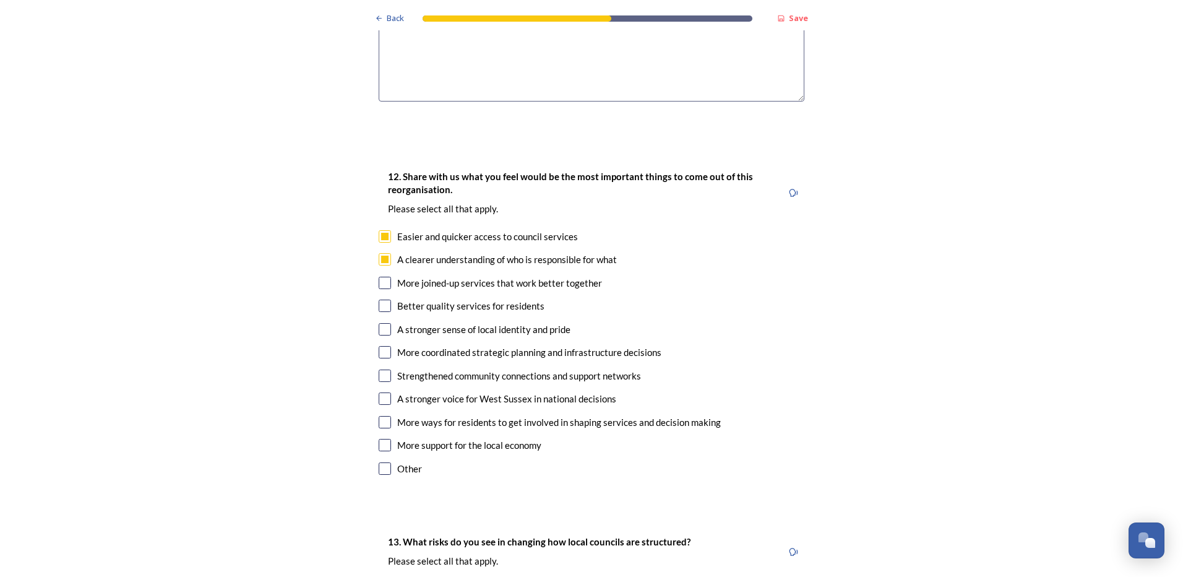
click at [380, 277] on input "checkbox" at bounding box center [385, 283] width 12 height 12
checkbox input "true"
click at [379, 299] on input "checkbox" at bounding box center [385, 305] width 12 height 12
checkbox input "true"
click at [379, 346] on input "checkbox" at bounding box center [385, 352] width 12 height 12
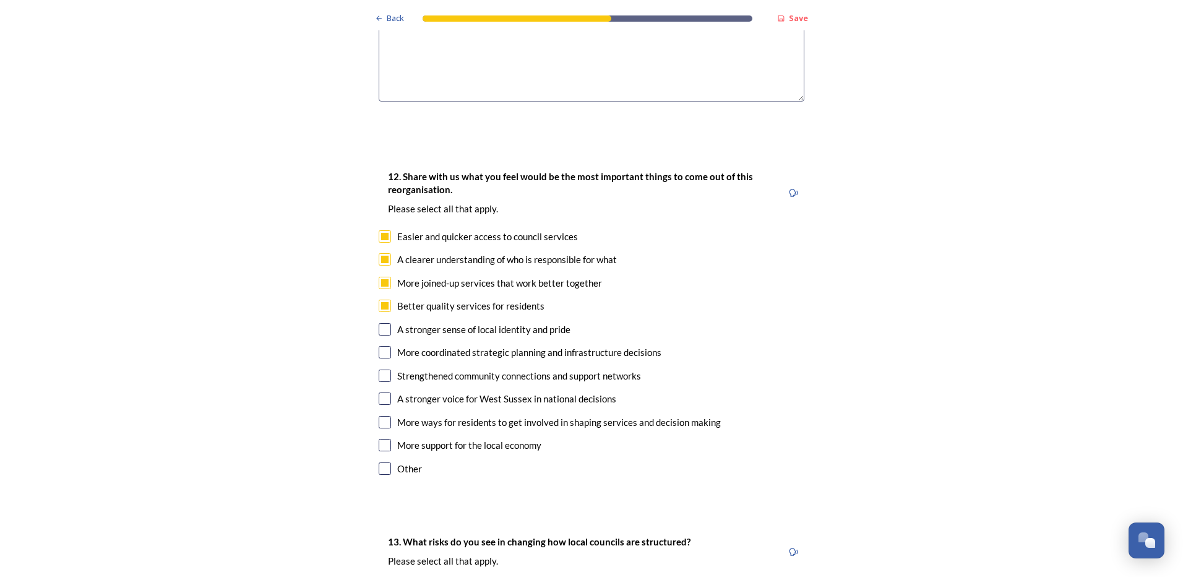
checkbox input "true"
click at [379, 369] on input "checkbox" at bounding box center [385, 375] width 12 height 12
checkbox input "true"
click at [379, 392] on input "checkbox" at bounding box center [385, 398] width 12 height 12
checkbox input "true"
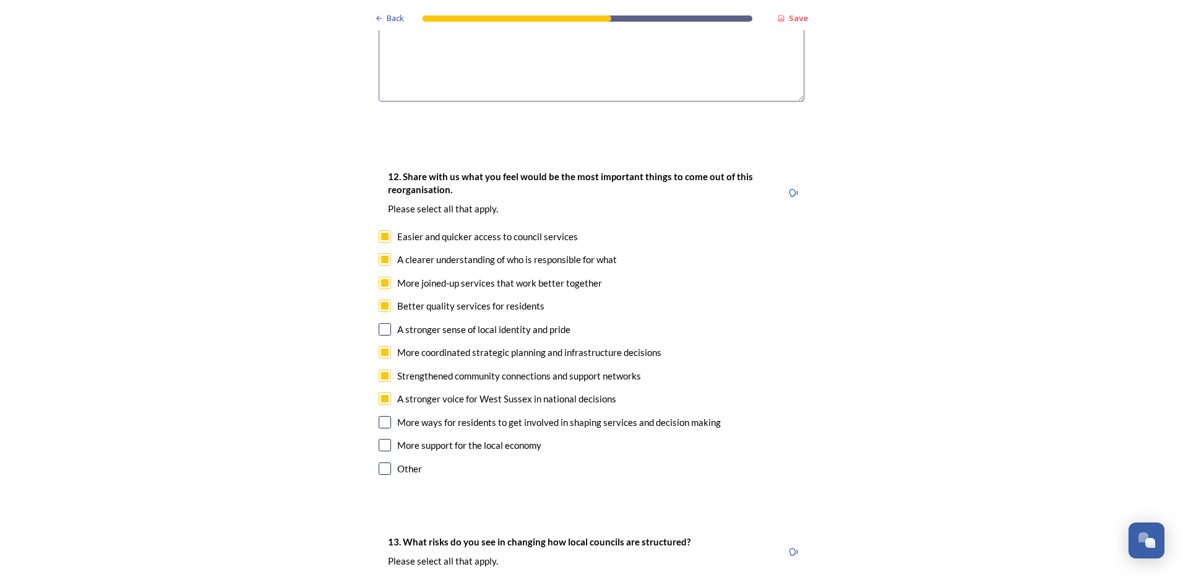
click at [380, 439] on input "checkbox" at bounding box center [385, 445] width 12 height 12
checkbox input "true"
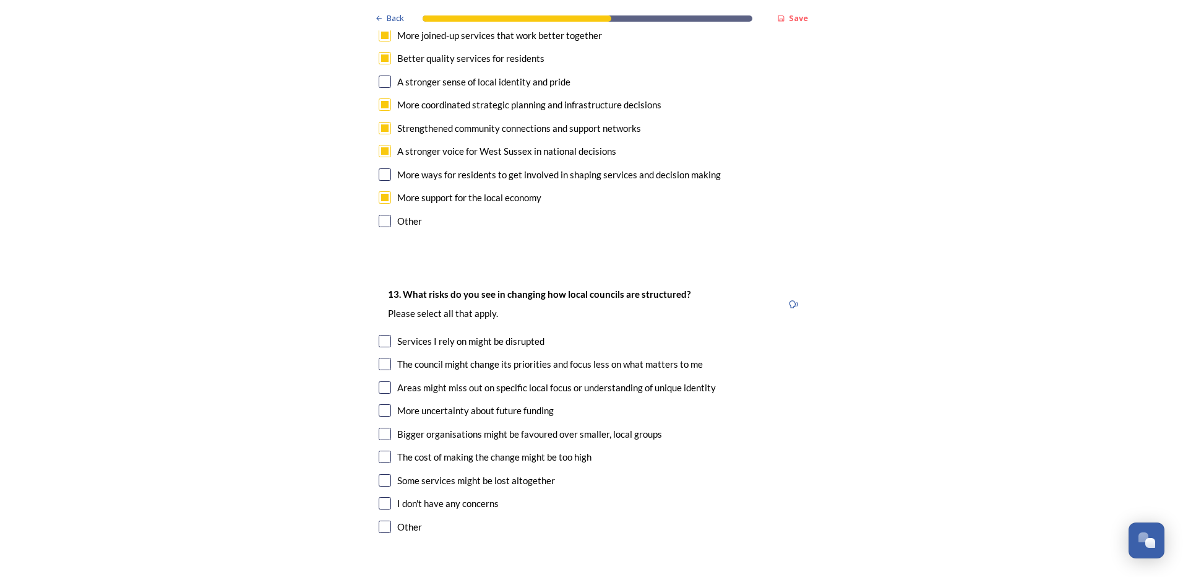
scroll to position [2289, 0]
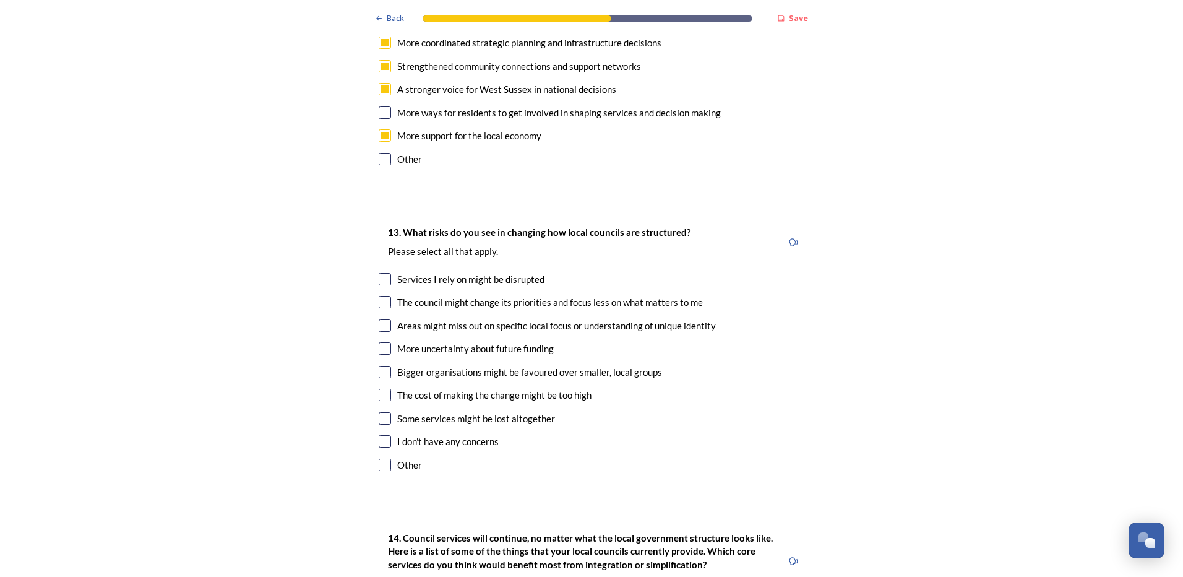
click at [382, 319] on input "checkbox" at bounding box center [385, 325] width 12 height 12
checkbox input "true"
click at [383, 342] on input "checkbox" at bounding box center [385, 348] width 12 height 12
checkbox input "true"
click at [379, 412] on input "checkbox" at bounding box center [385, 418] width 12 height 12
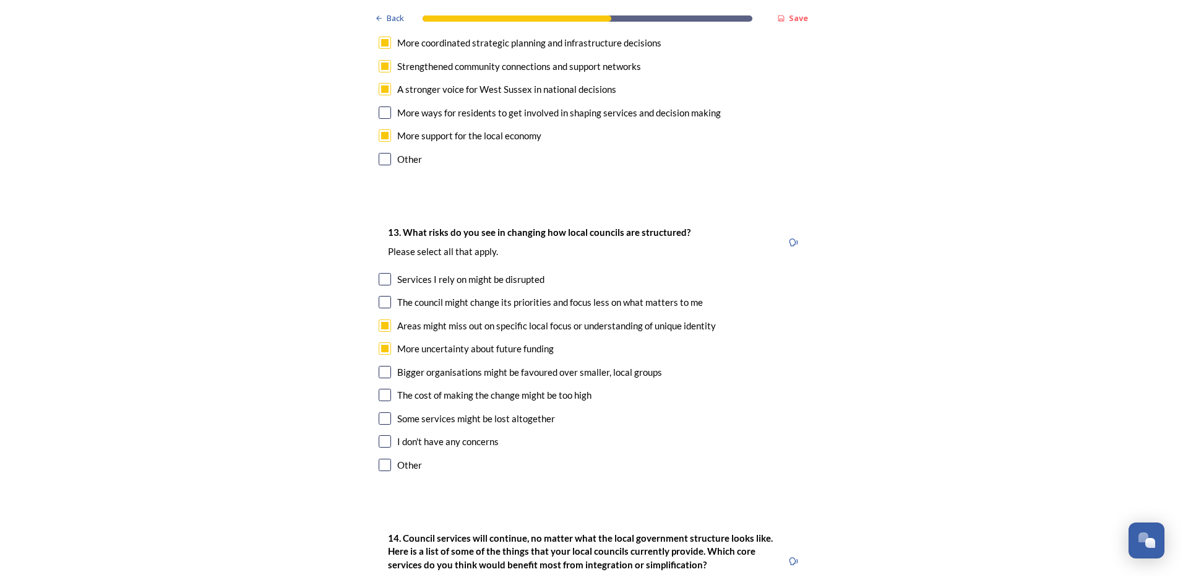
checkbox input "true"
click at [379, 389] on input "checkbox" at bounding box center [385, 395] width 12 height 12
checkbox input "true"
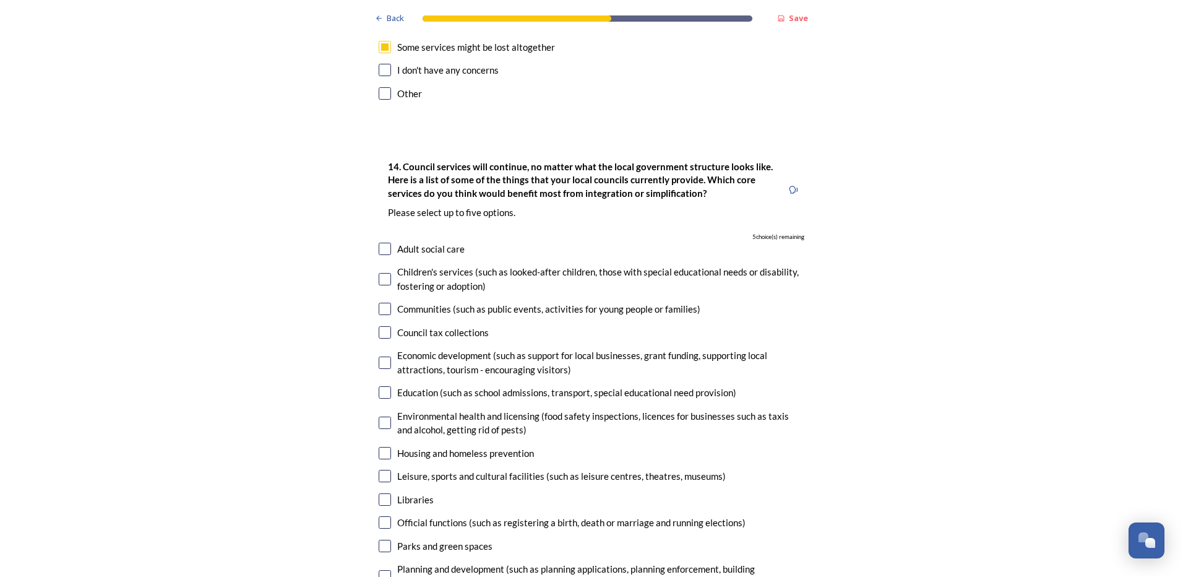
scroll to position [2723, 0]
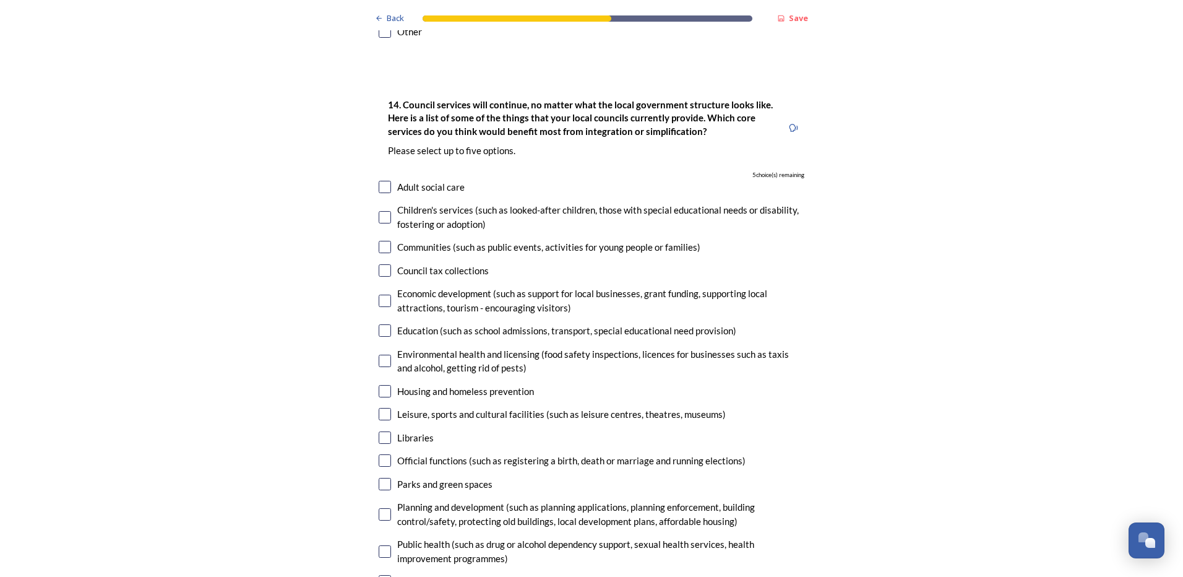
click at [382, 181] on input "checkbox" at bounding box center [385, 187] width 12 height 12
checkbox input "true"
click at [379, 211] on input "checkbox" at bounding box center [385, 217] width 12 height 12
checkbox input "true"
click at [379, 241] on input "checkbox" at bounding box center [385, 247] width 12 height 12
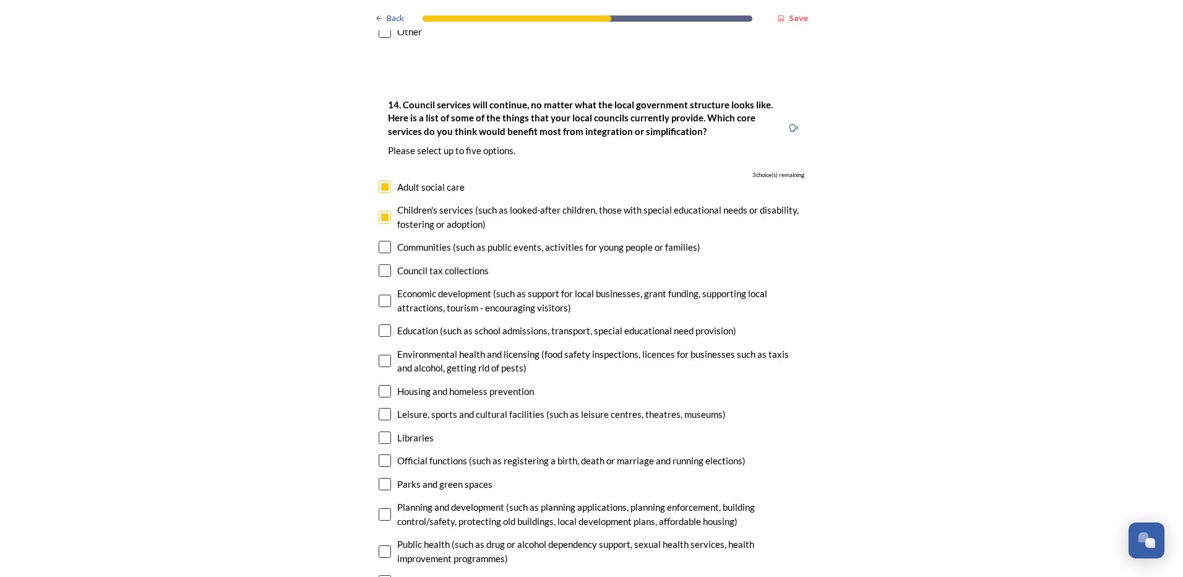
checkbox input "true"
click at [379, 324] on input "checkbox" at bounding box center [385, 330] width 12 height 12
checkbox input "true"
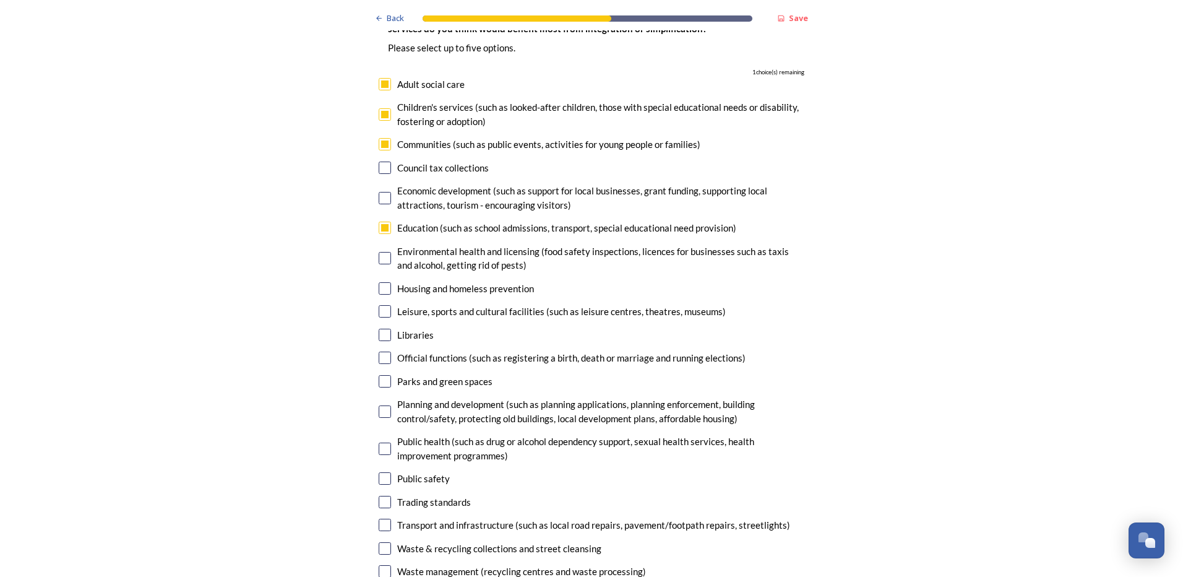
scroll to position [2846, 0]
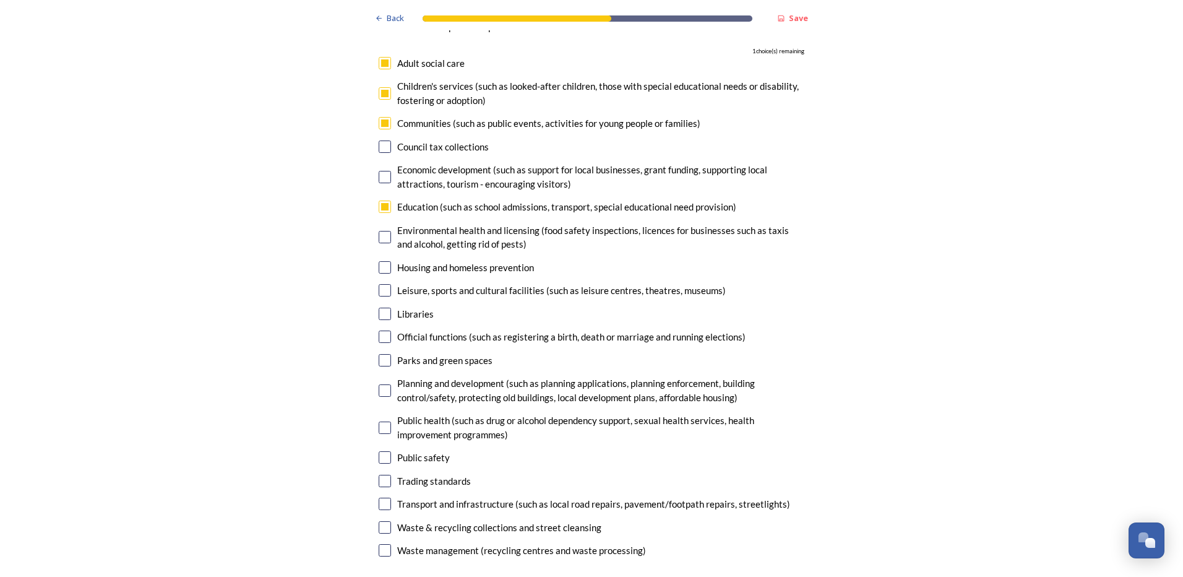
click at [384, 261] on input "checkbox" at bounding box center [385, 267] width 12 height 12
checkbox input "true"
click at [379, 308] on input "checkbox" at bounding box center [385, 314] width 12 height 12
click at [383, 308] on input "checkbox" at bounding box center [385, 314] width 12 height 12
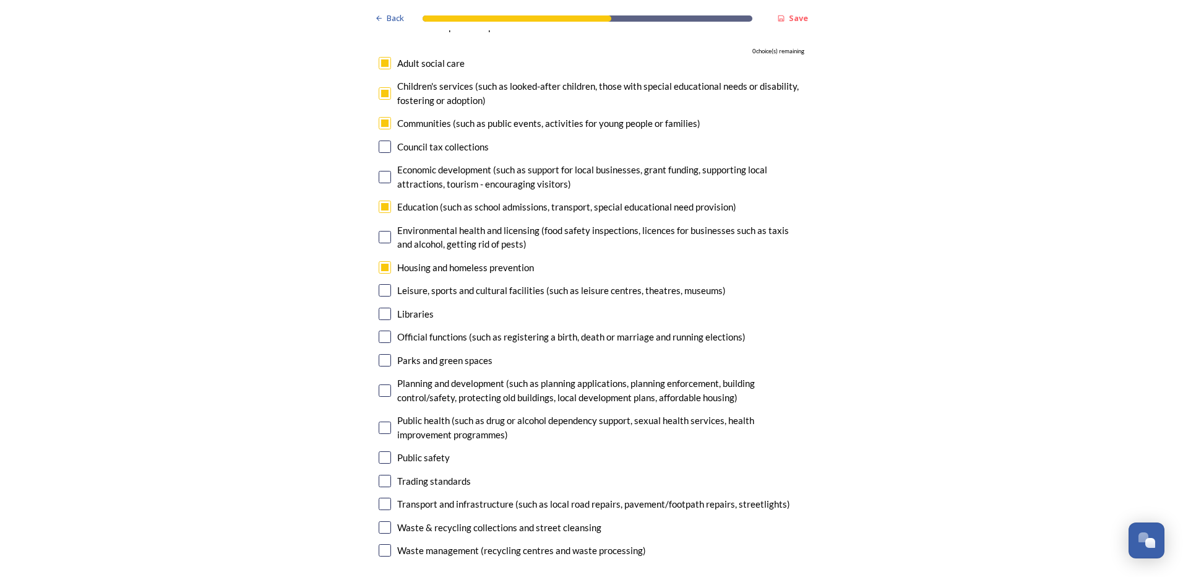
click at [381, 308] on input "checkbox" at bounding box center [385, 314] width 12 height 12
checkbox input "false"
click at [382, 330] on input "checkbox" at bounding box center [385, 336] width 12 height 12
checkbox input "false"
click at [379, 261] on input "checkbox" at bounding box center [385, 267] width 12 height 12
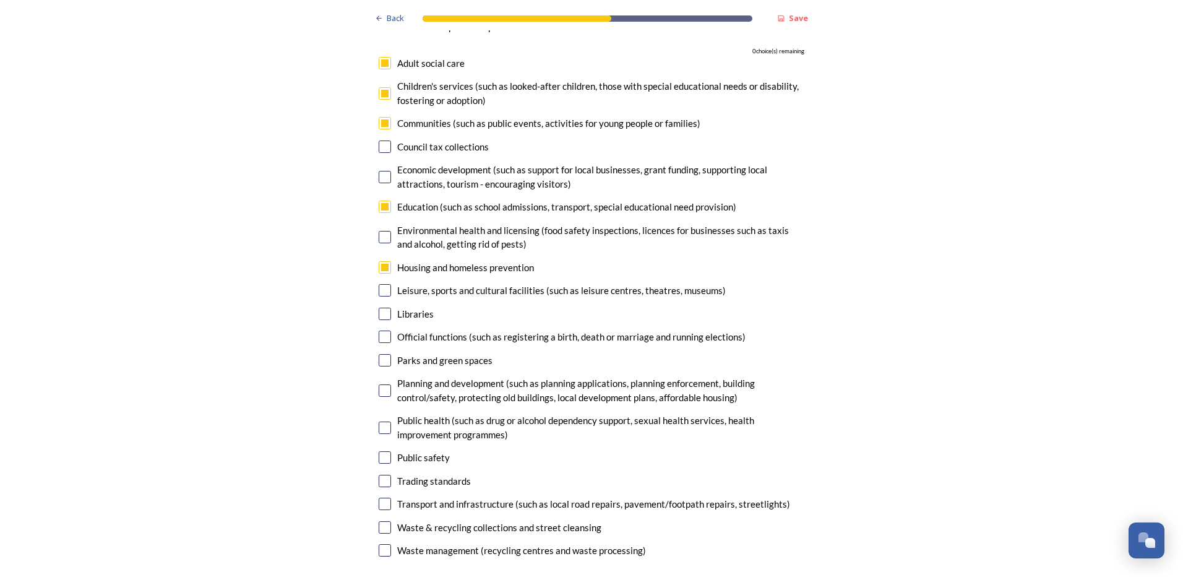
checkbox input "false"
click at [381, 384] on input "checkbox" at bounding box center [385, 390] width 12 height 12
checkbox input "true"
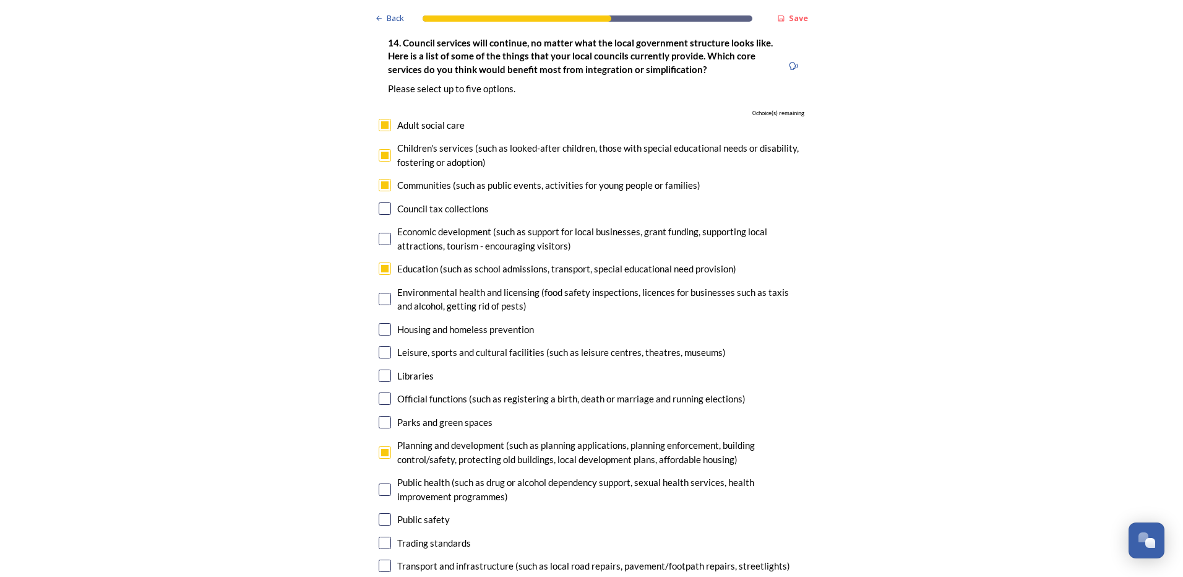
click at [382, 179] on input "checkbox" at bounding box center [385, 185] width 12 height 12
checkbox input "false"
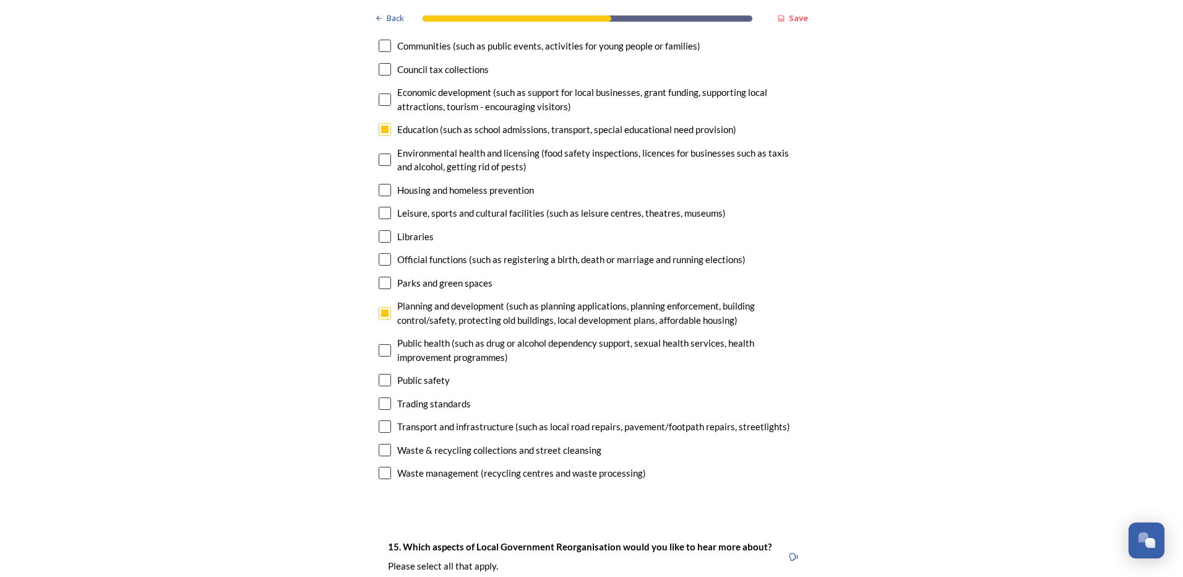
scroll to position [2970, 0]
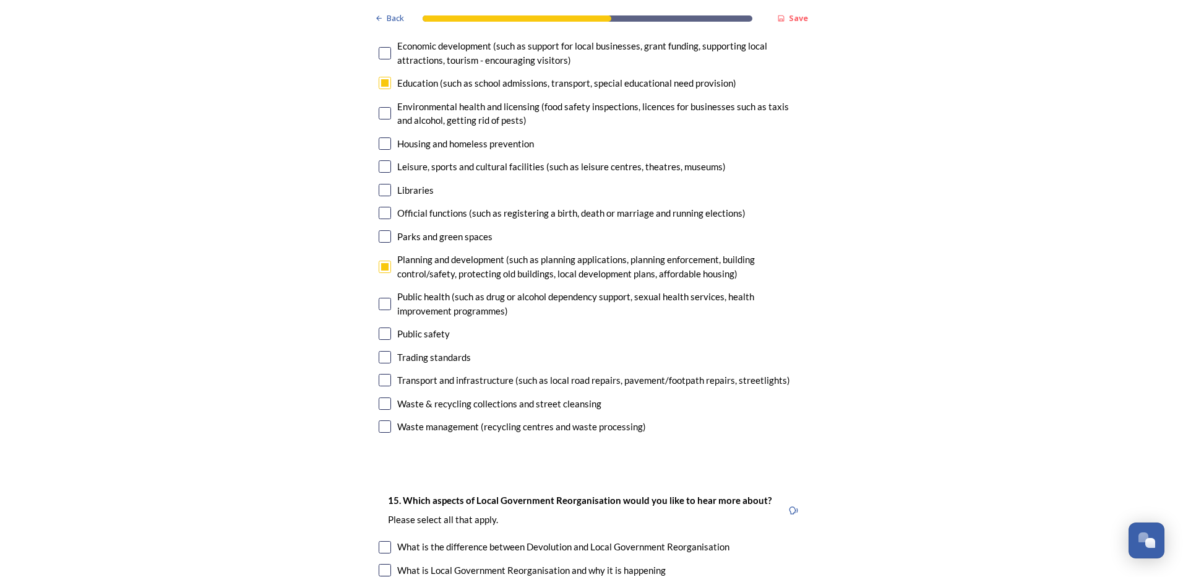
click at [381, 374] on input "checkbox" at bounding box center [385, 380] width 12 height 12
checkbox input "true"
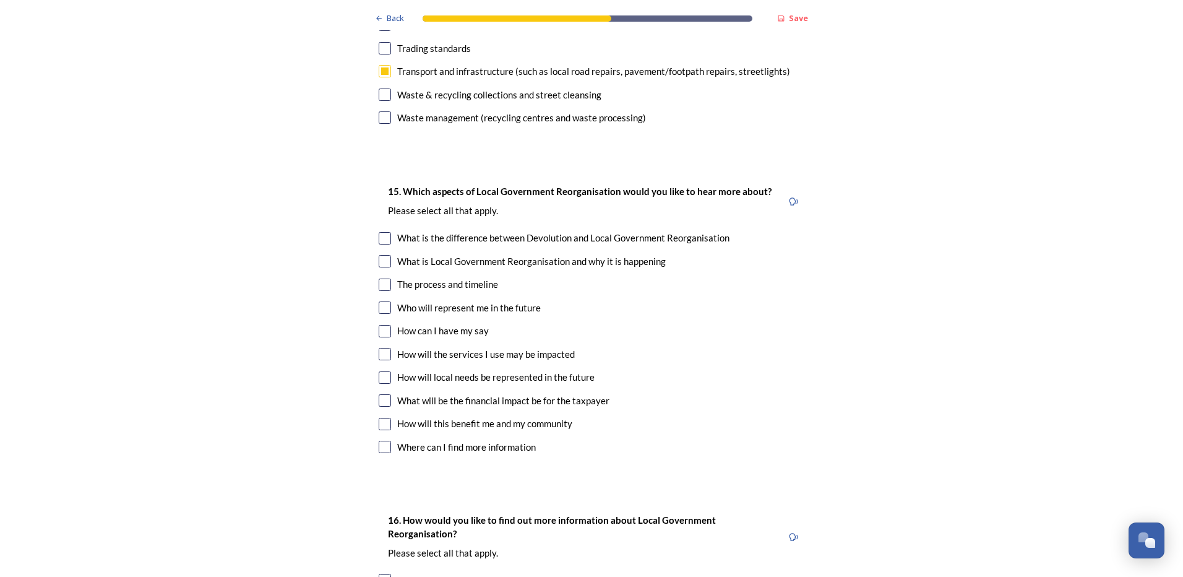
scroll to position [3280, 0]
click at [379, 301] on input "checkbox" at bounding box center [385, 307] width 12 height 12
checkbox input "true"
click at [383, 347] on input "checkbox" at bounding box center [385, 353] width 12 height 12
checkbox input "true"
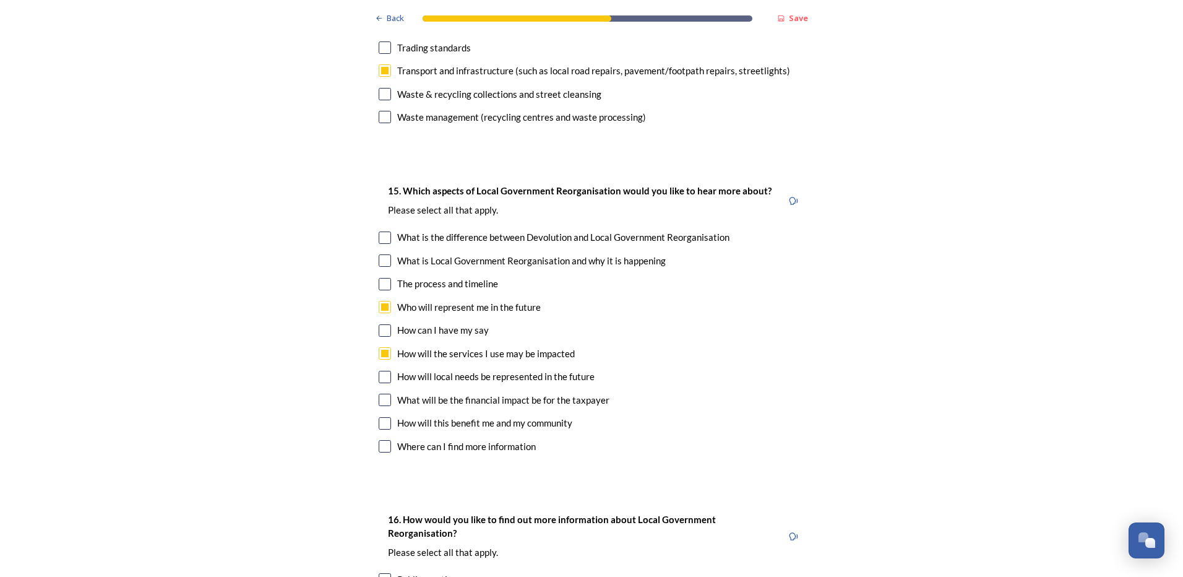
click at [383, 371] on input "checkbox" at bounding box center [385, 377] width 12 height 12
checkbox input "true"
click at [379, 394] on input "checkbox" at bounding box center [385, 400] width 12 height 12
checkbox input "true"
click at [382, 417] on input "checkbox" at bounding box center [385, 423] width 12 height 12
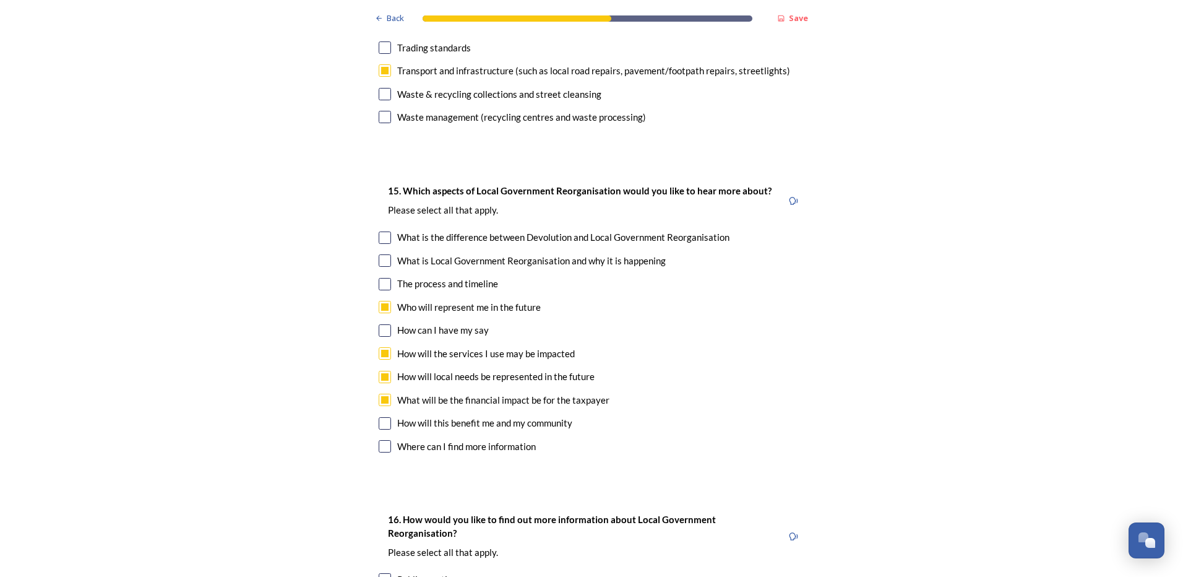
checkbox input "true"
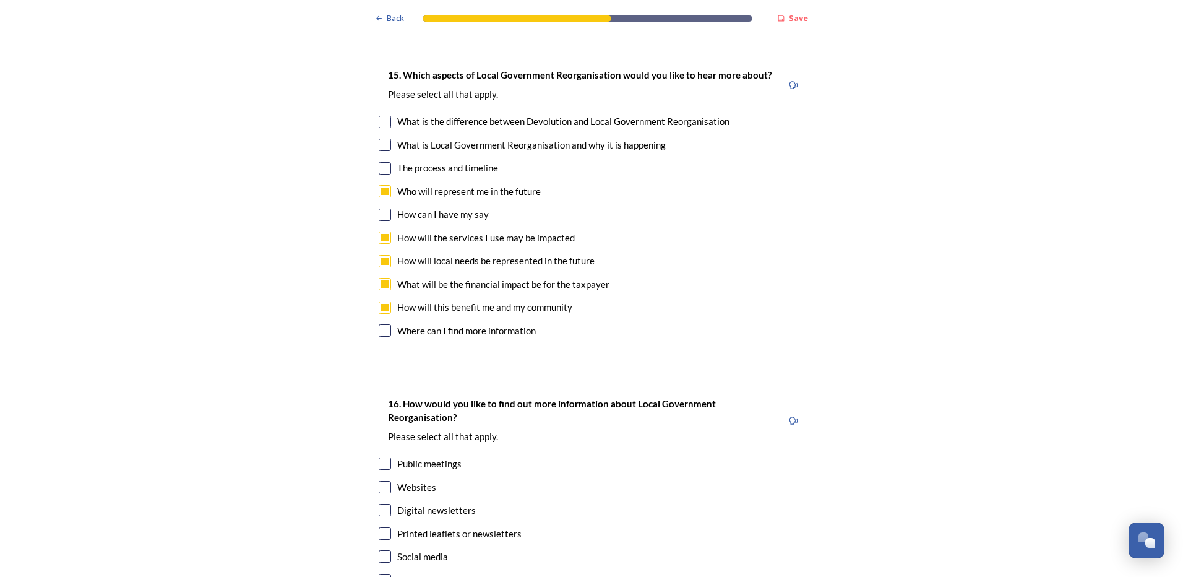
scroll to position [3465, 0]
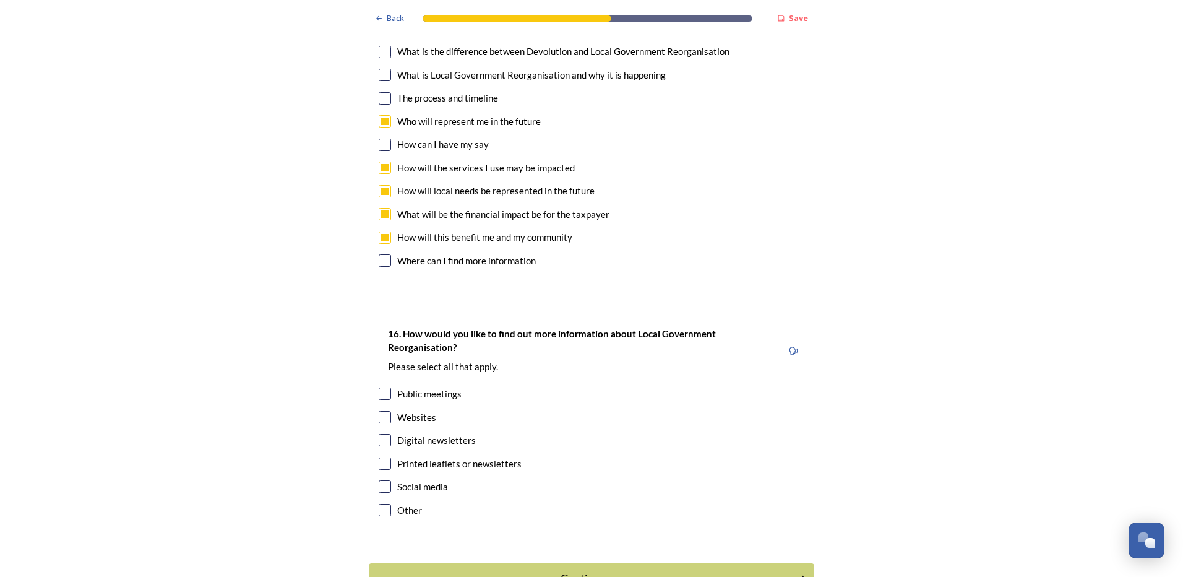
click at [379, 411] on input "checkbox" at bounding box center [385, 417] width 12 height 12
checkbox input "true"
click at [382, 480] on input "checkbox" at bounding box center [385, 486] width 12 height 12
checkbox input "true"
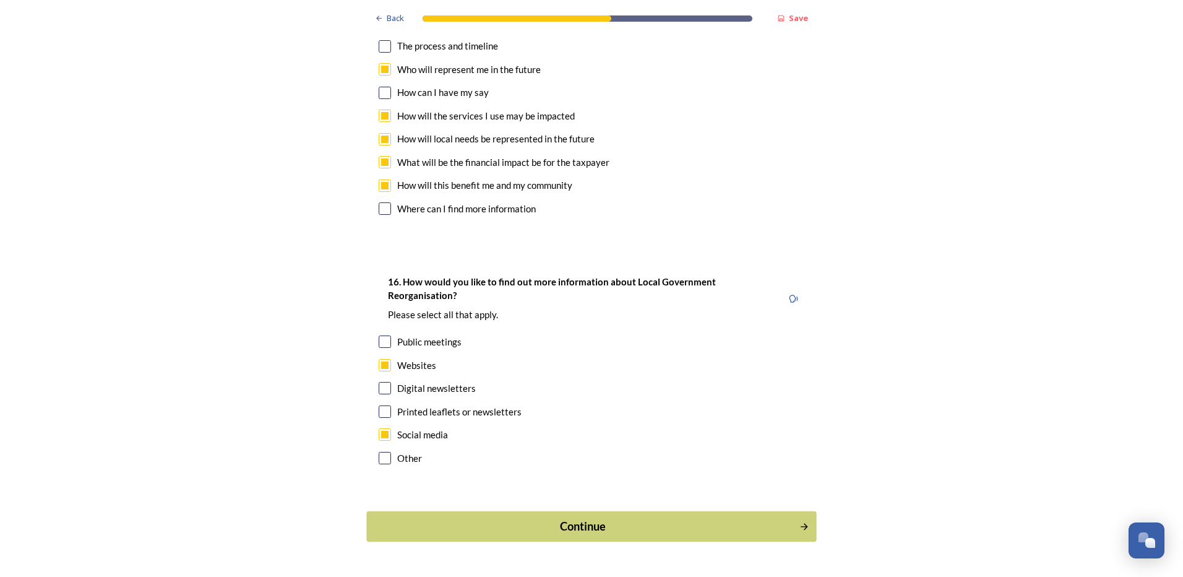
click at [558, 518] on div "Continue" at bounding box center [583, 526] width 419 height 17
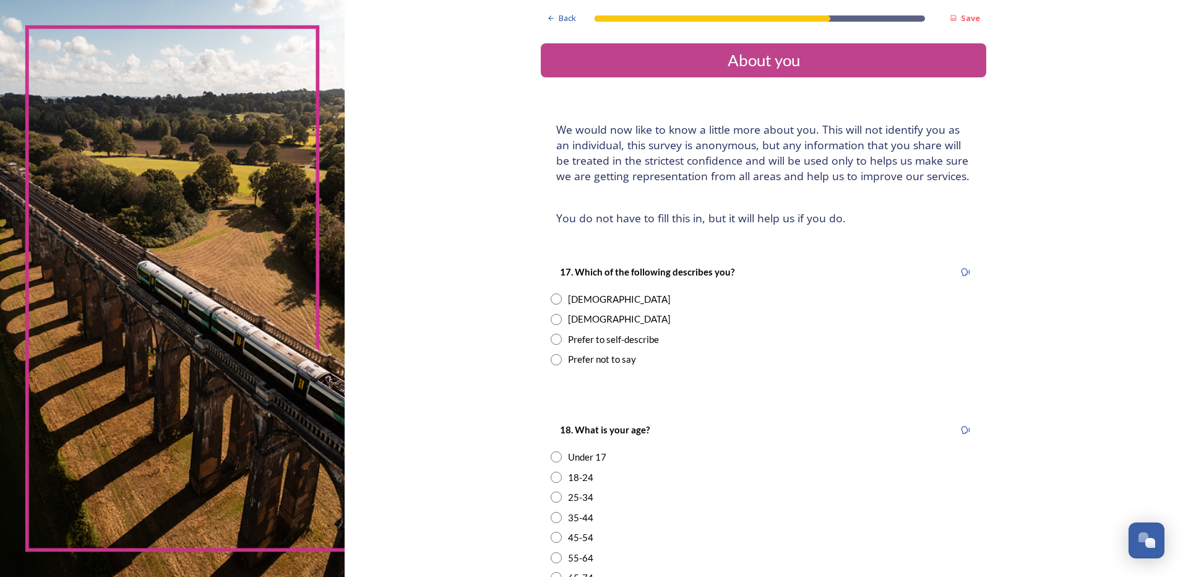
click at [553, 298] on input "radio" at bounding box center [556, 298] width 11 height 11
radio input "true"
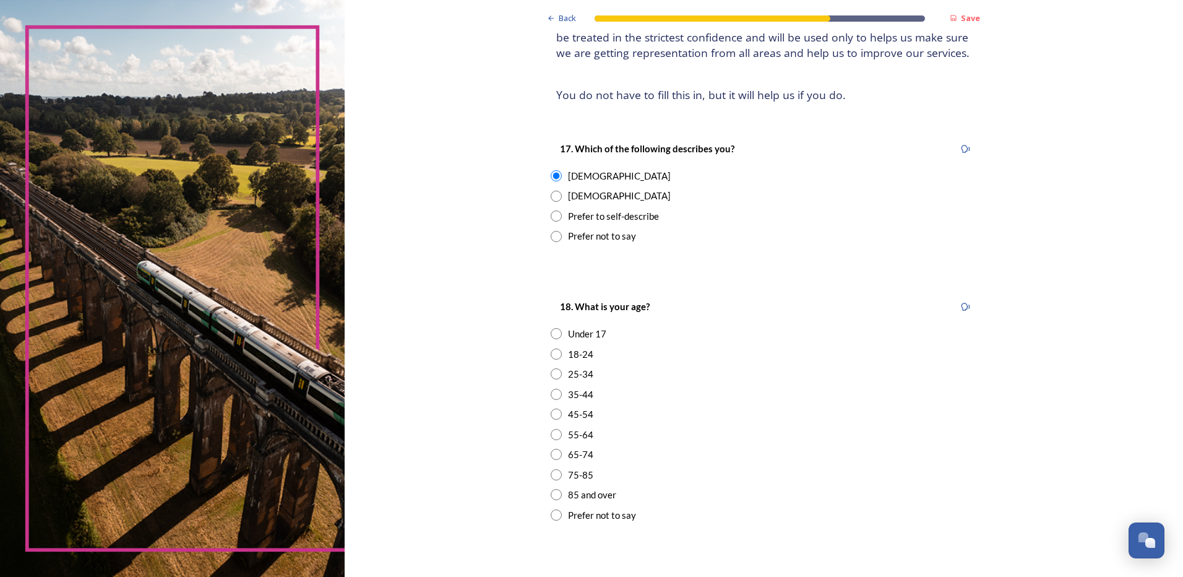
scroll to position [186, 0]
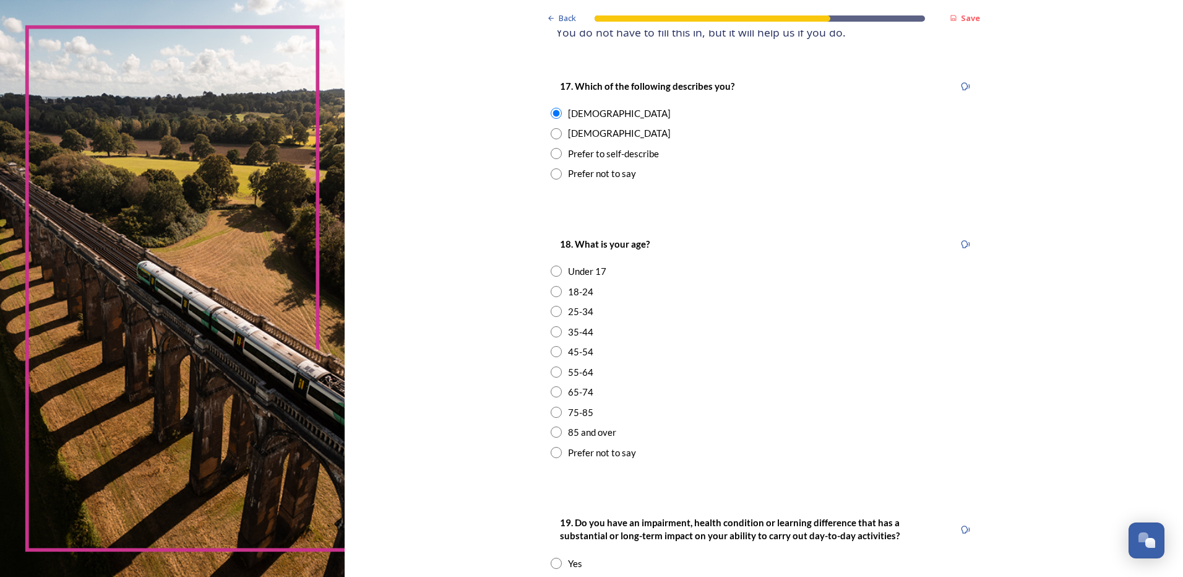
click at [554, 371] on input "radio" at bounding box center [556, 371] width 11 height 11
radio input "true"
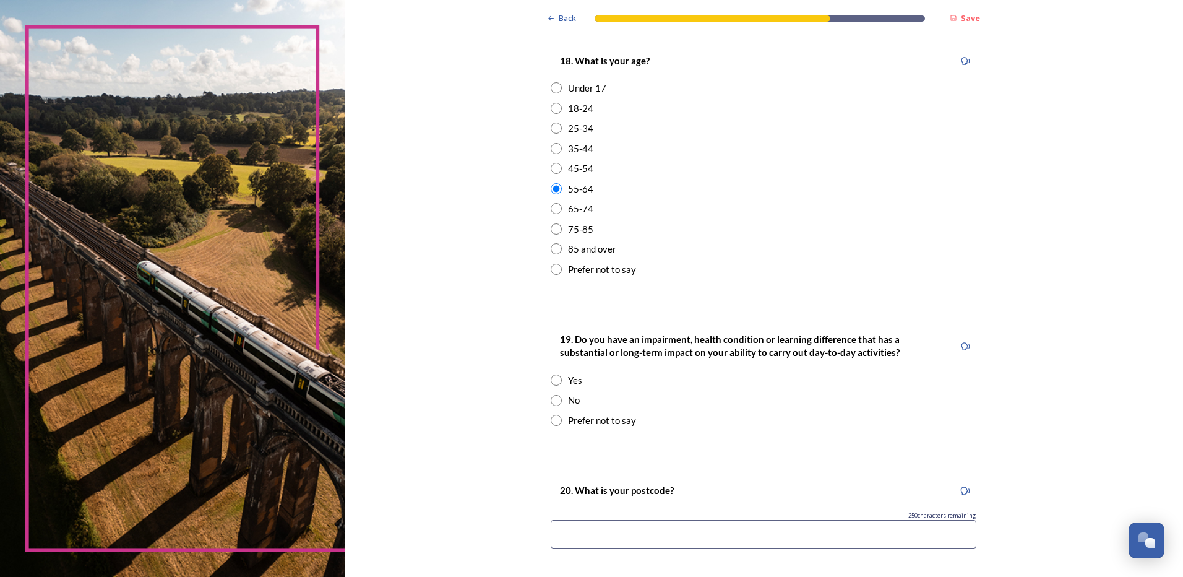
scroll to position [371, 0]
click at [551, 396] on input "radio" at bounding box center [556, 397] width 11 height 11
radio input "true"
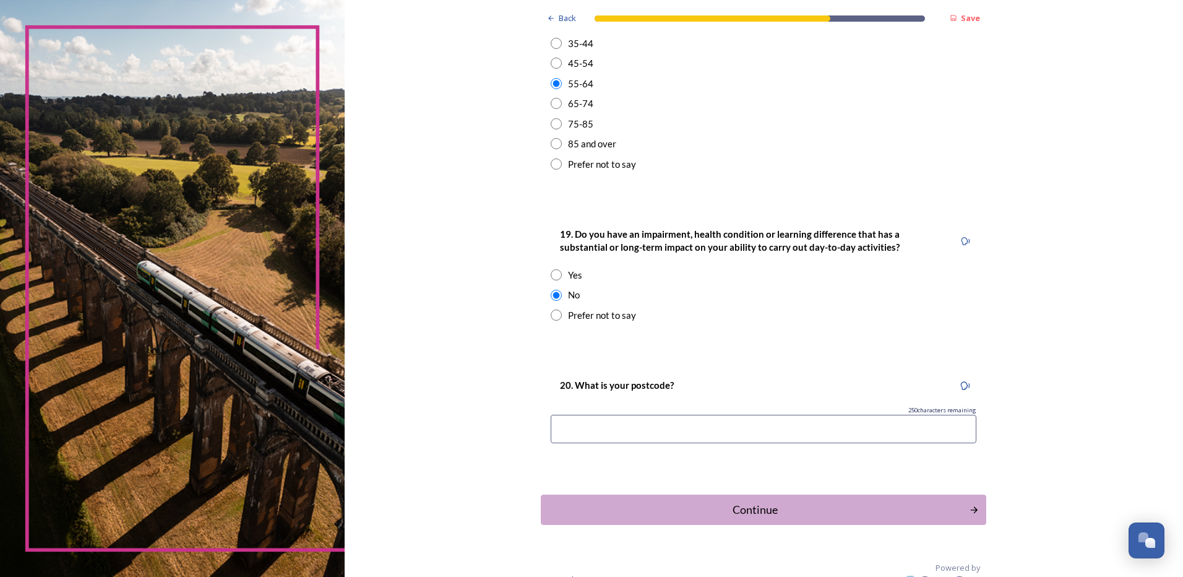
scroll to position [494, 0]
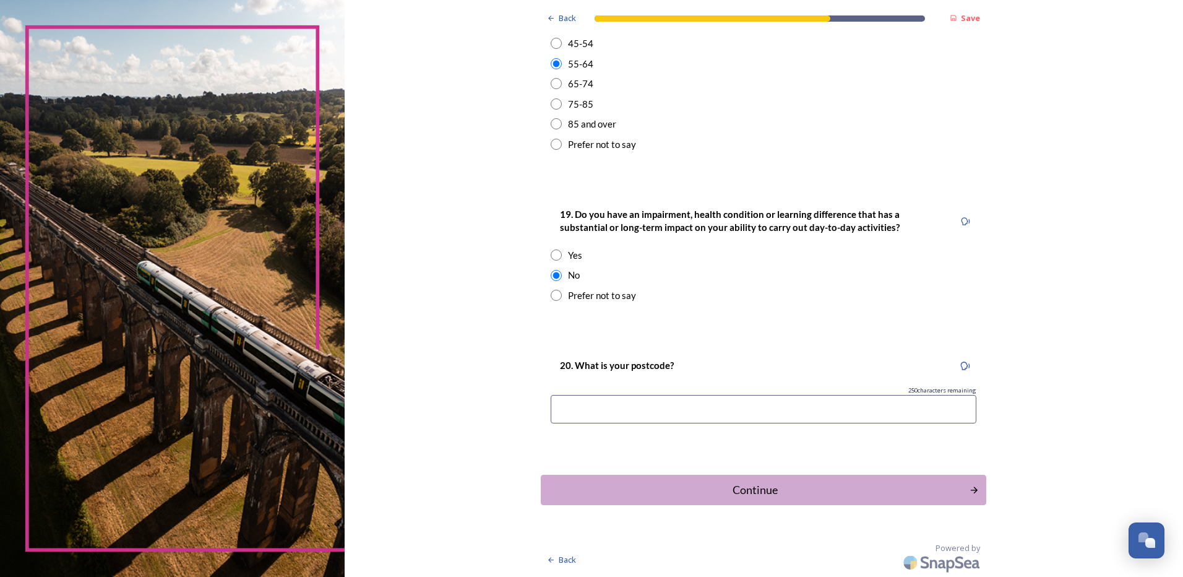
click at [630, 406] on input at bounding box center [764, 409] width 426 height 28
type input "po18 8bu"
click at [775, 480] on button "Continue" at bounding box center [764, 490] width 450 height 30
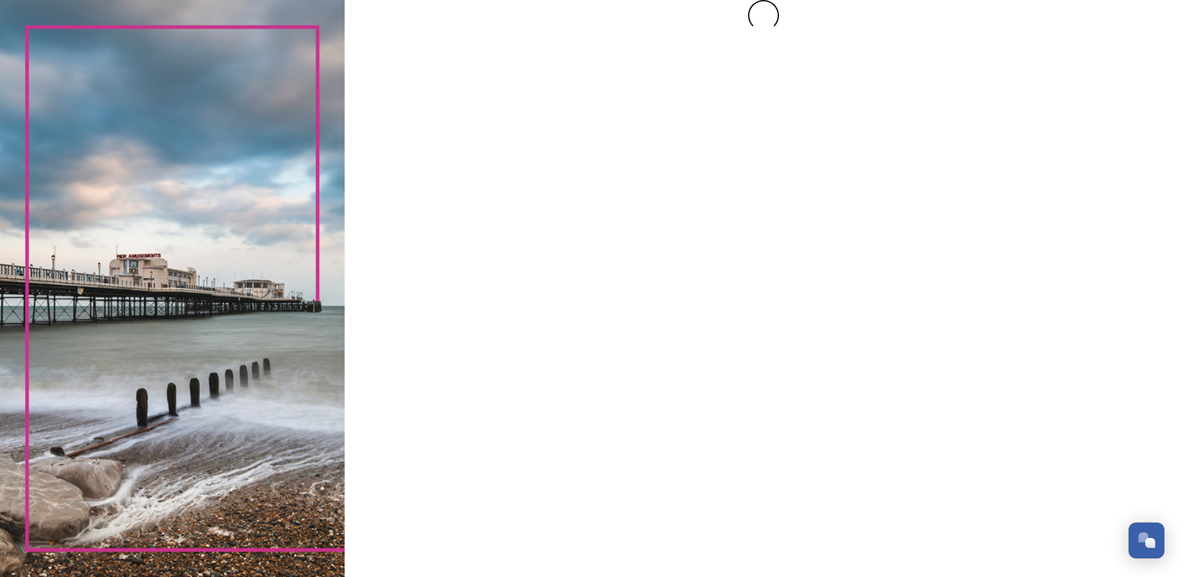
scroll to position [0, 0]
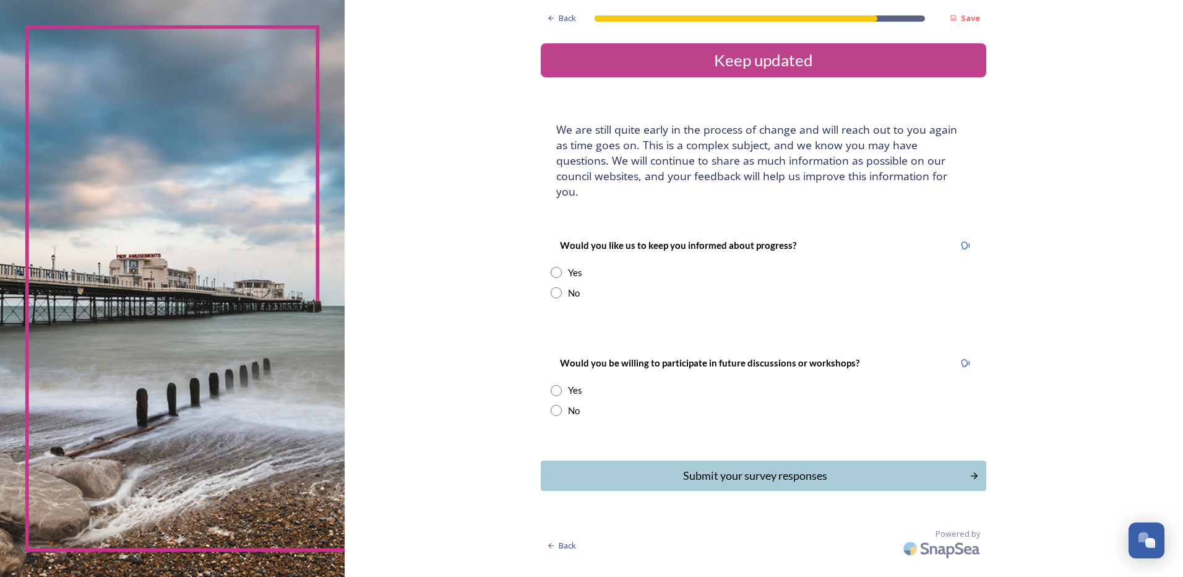
click at [557, 287] on input "radio" at bounding box center [556, 292] width 11 height 11
radio input "true"
click at [554, 405] on input "radio" at bounding box center [556, 410] width 11 height 11
radio input "true"
click at [769, 467] on div "Submit your survey responses" at bounding box center [755, 475] width 419 height 17
